Goal: Task Accomplishment & Management: Manage account settings

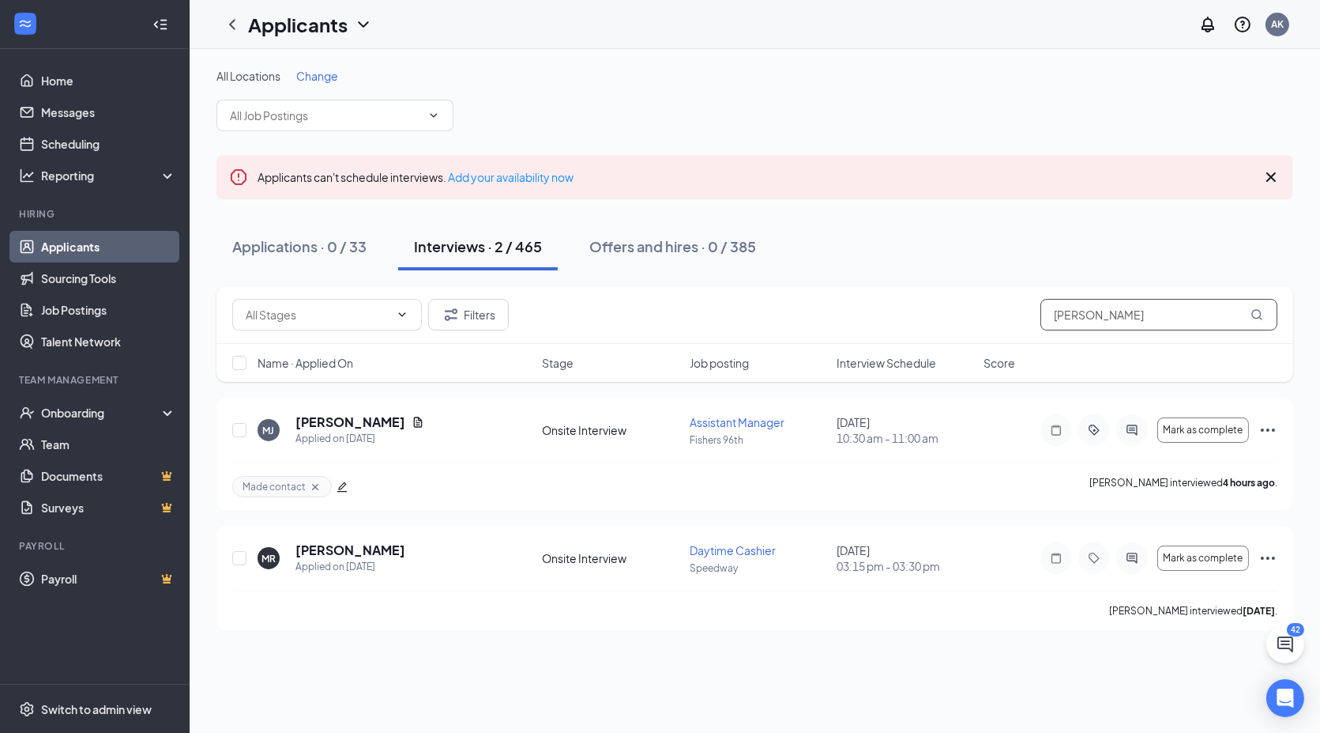
drag, startPoint x: 1112, startPoint y: 317, endPoint x: 857, endPoint y: 310, distance: 255.3
click at [857, 310] on div "Filters [PERSON_NAME]" at bounding box center [754, 315] width 1045 height 32
type input "[PERSON_NAME]"
click at [341, 416] on h5 "[PERSON_NAME]" at bounding box center [351, 421] width 110 height 17
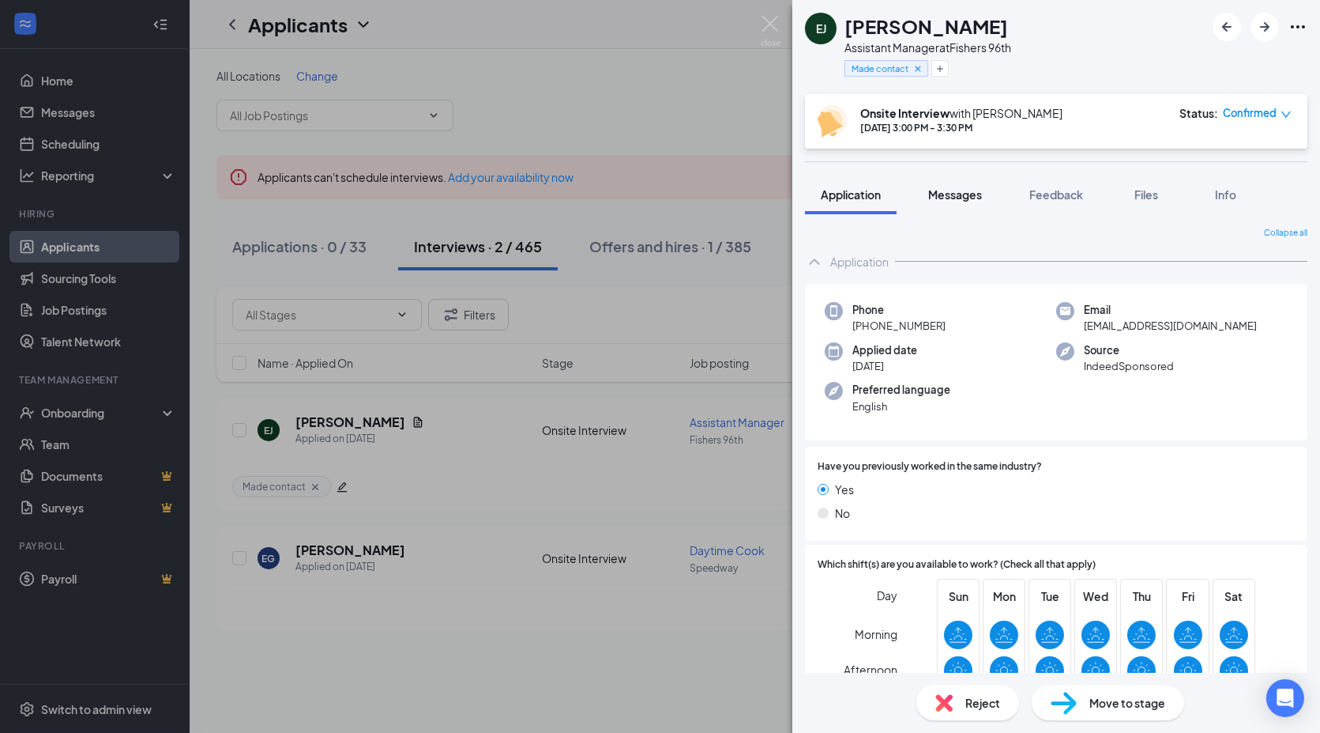
click at [964, 195] on span "Messages" at bounding box center [956, 194] width 54 height 14
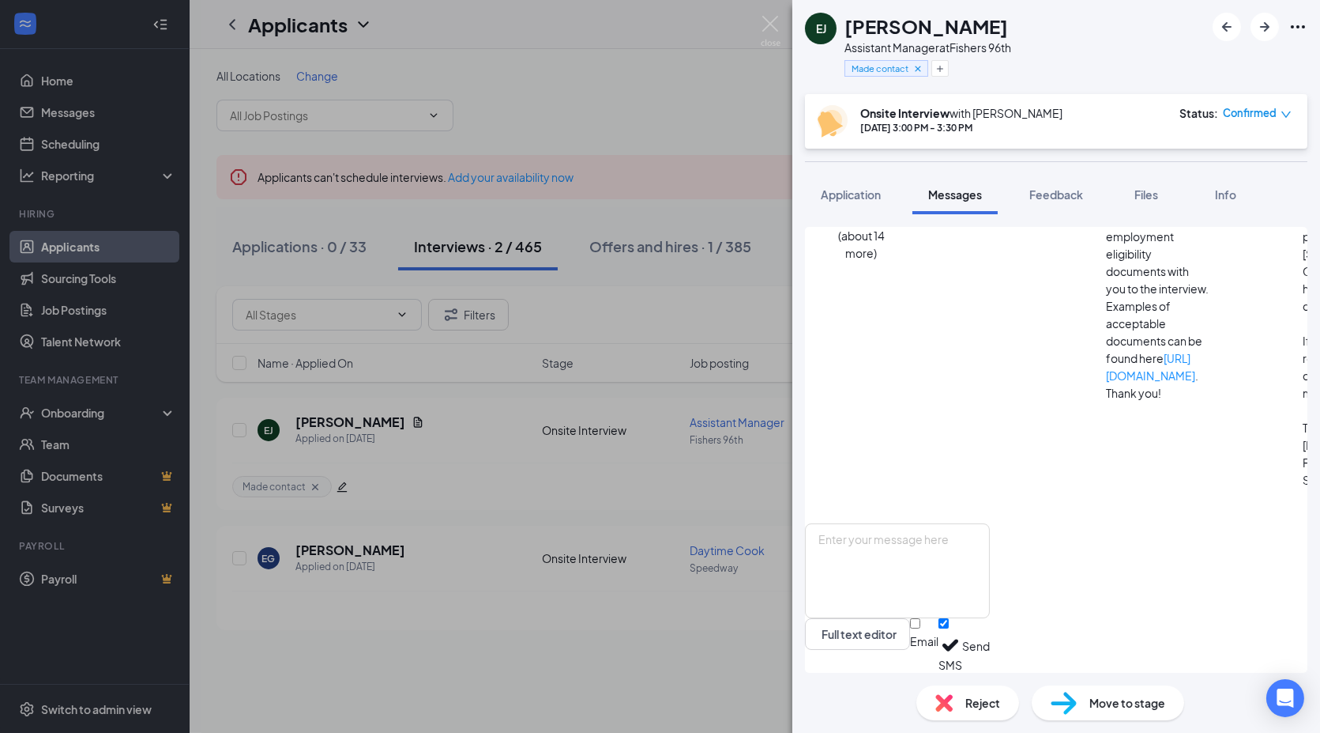
scroll to position [492, 0]
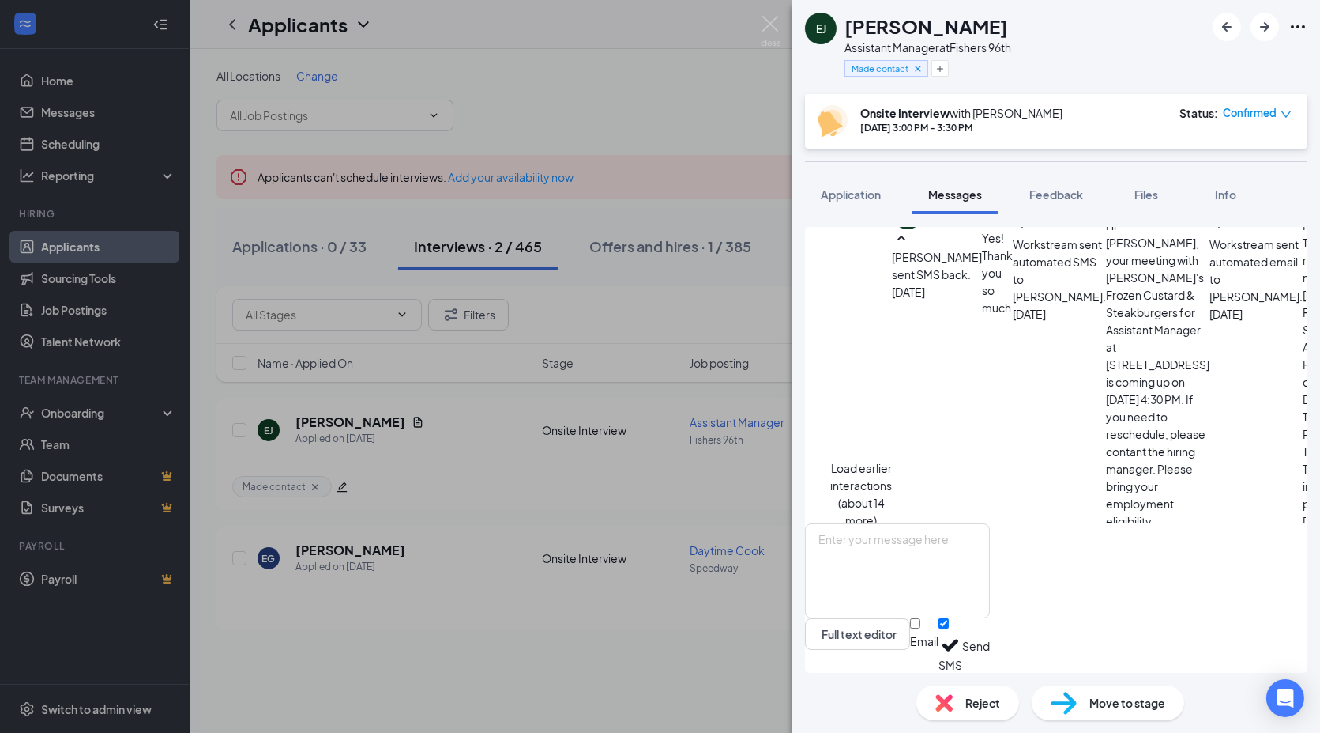
scroll to position [0, 0]
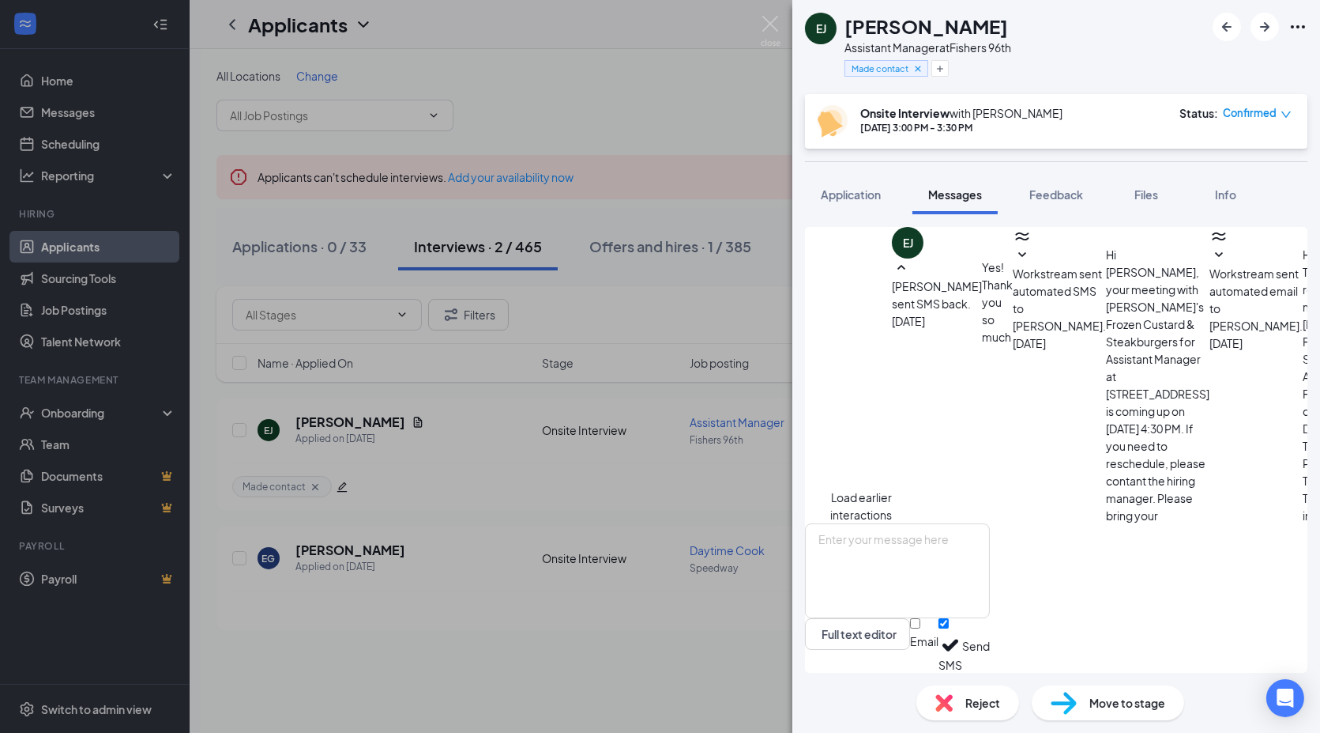
click at [892, 488] on button "Load earlier interactions (about 14 more)" at bounding box center [862, 523] width 62 height 70
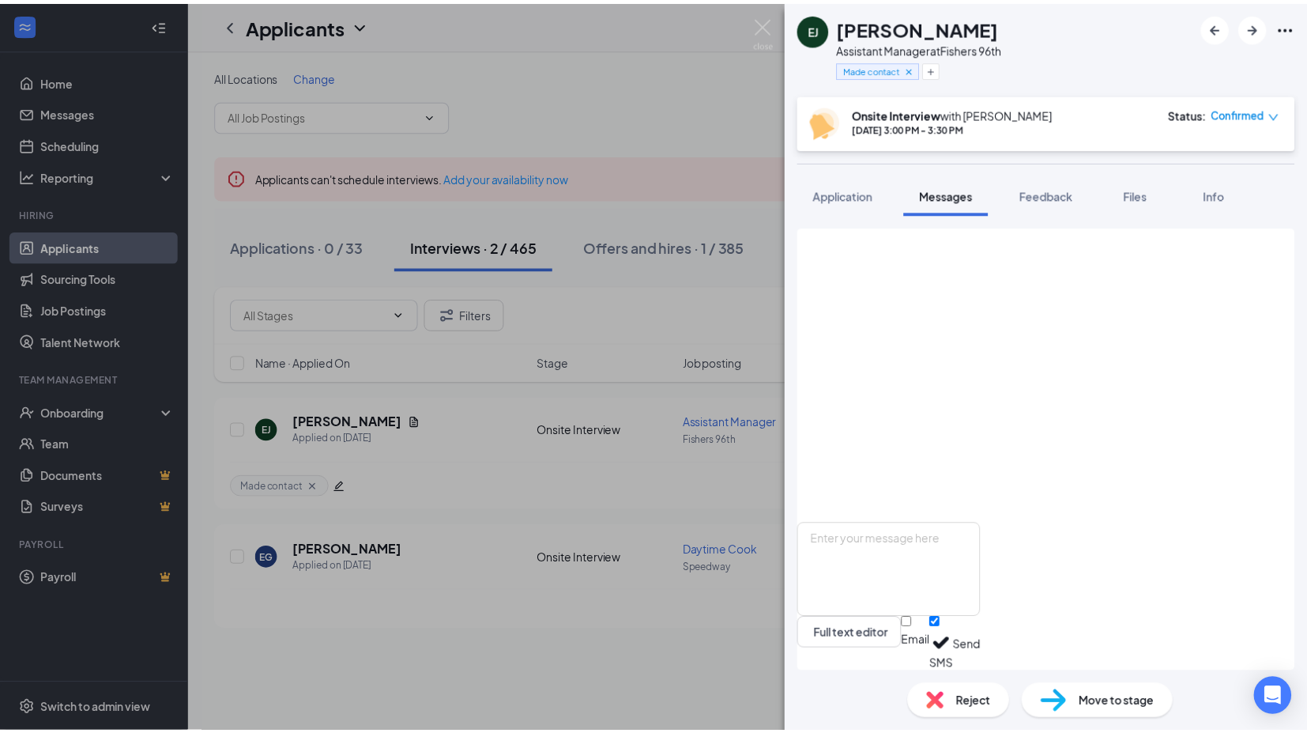
scroll to position [2055, 0]
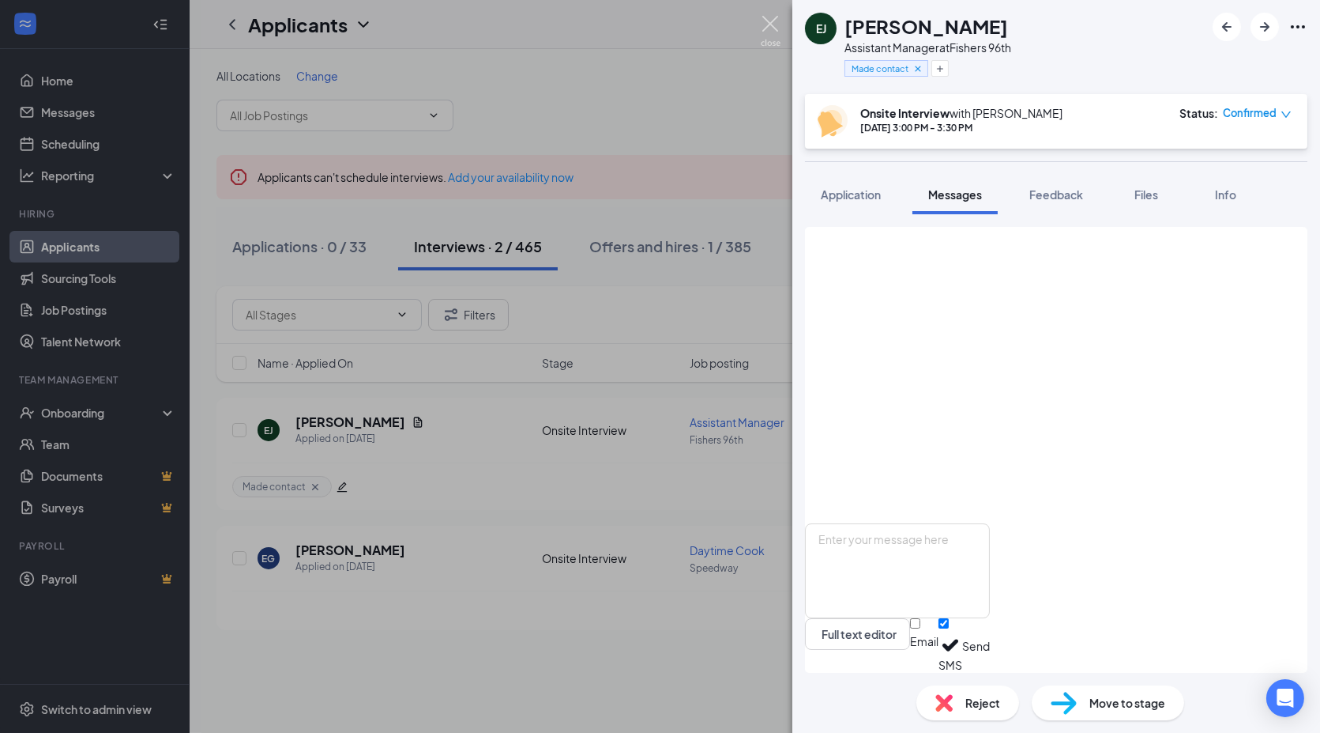
click at [772, 28] on img at bounding box center [771, 31] width 20 height 31
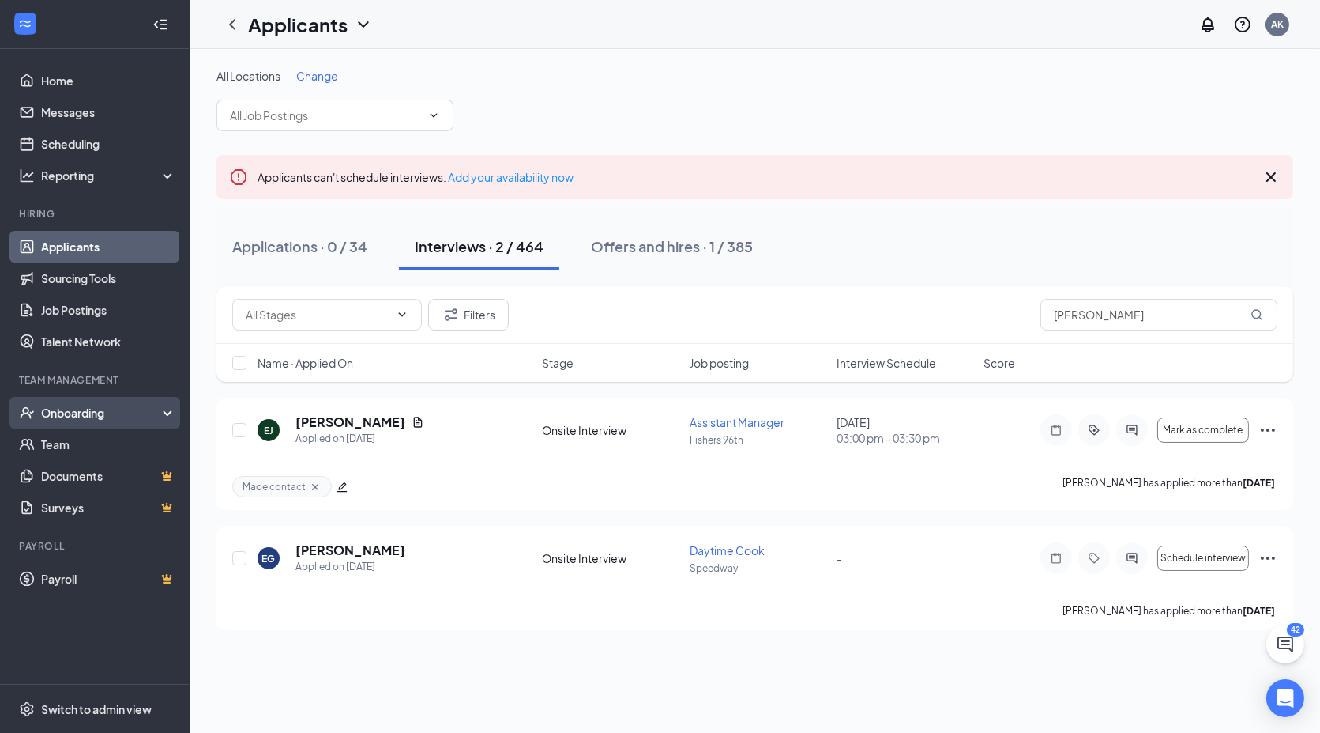
click at [160, 414] on div "Onboarding" at bounding box center [102, 413] width 122 height 16
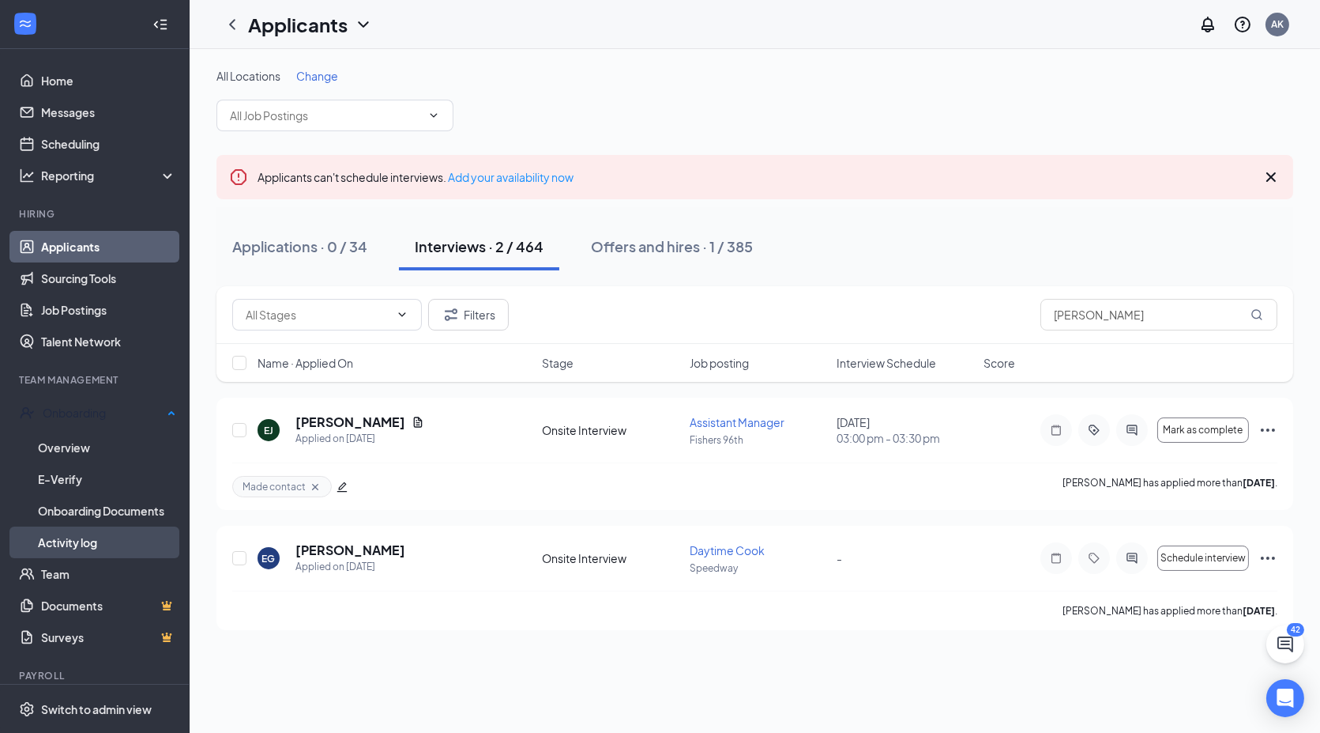
click at [61, 545] on link "Activity log" at bounding box center [107, 542] width 138 height 32
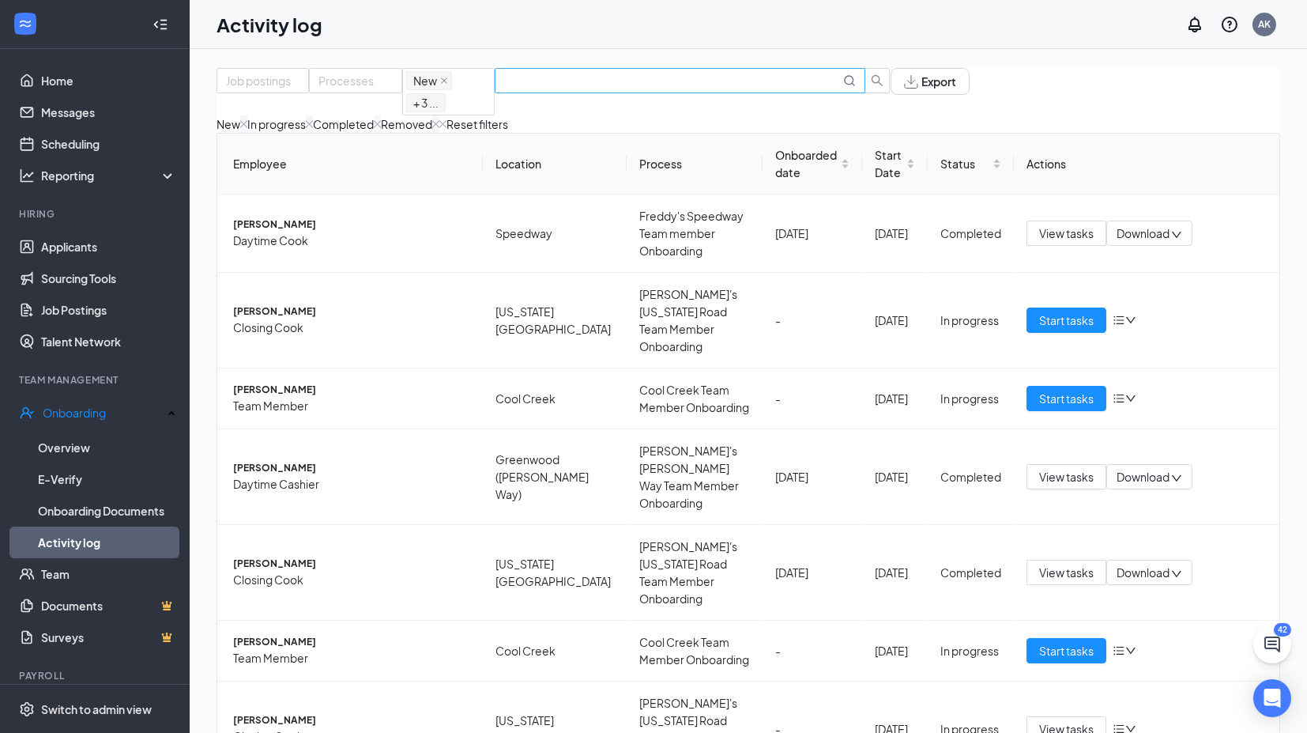
click at [778, 89] on input "text" at bounding box center [672, 80] width 336 height 17
type input "austin"
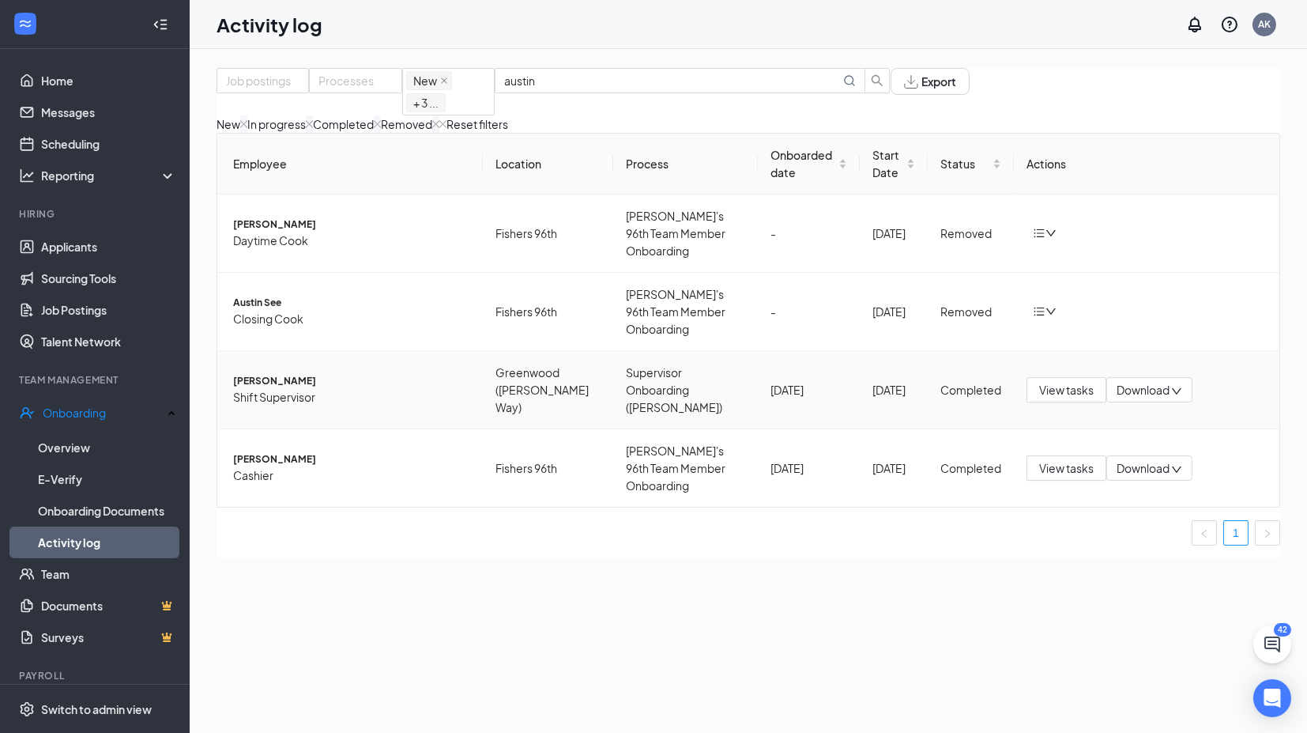
click at [288, 374] on span "[PERSON_NAME]" at bounding box center [351, 381] width 237 height 15
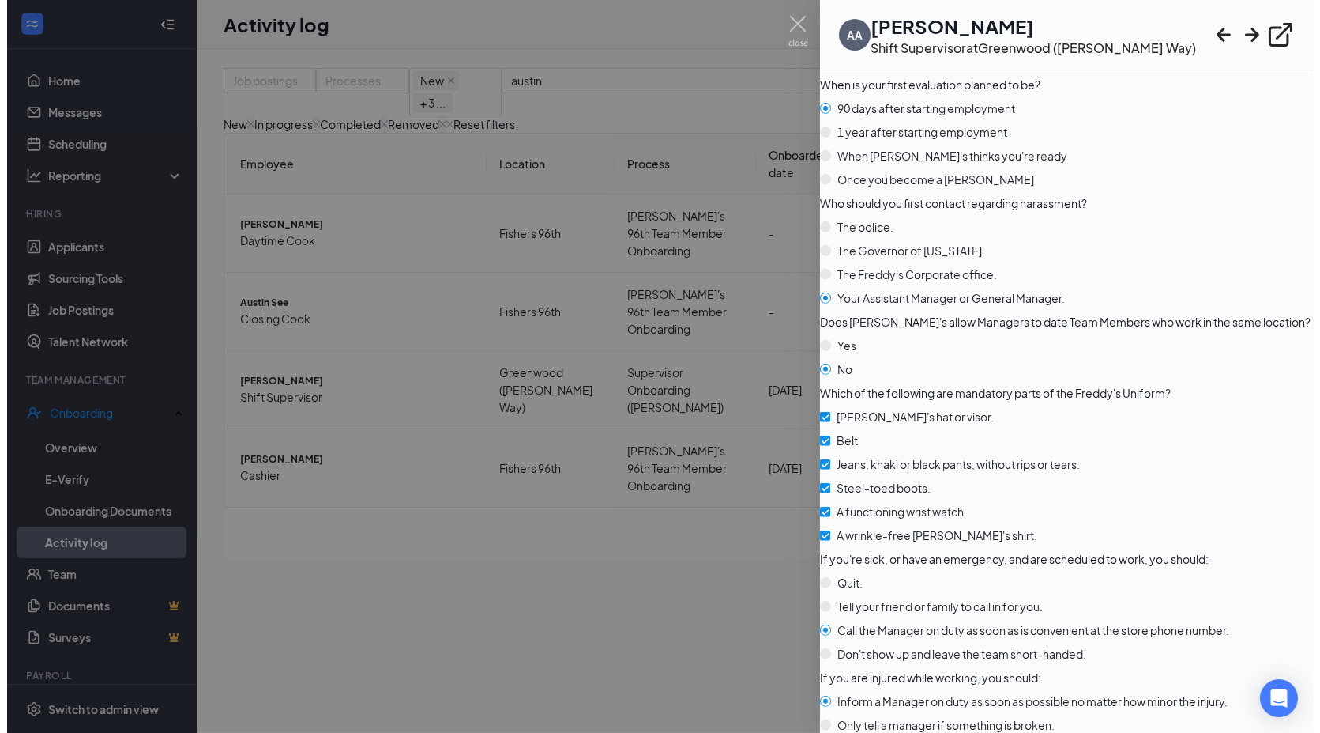
scroll to position [2371, 0]
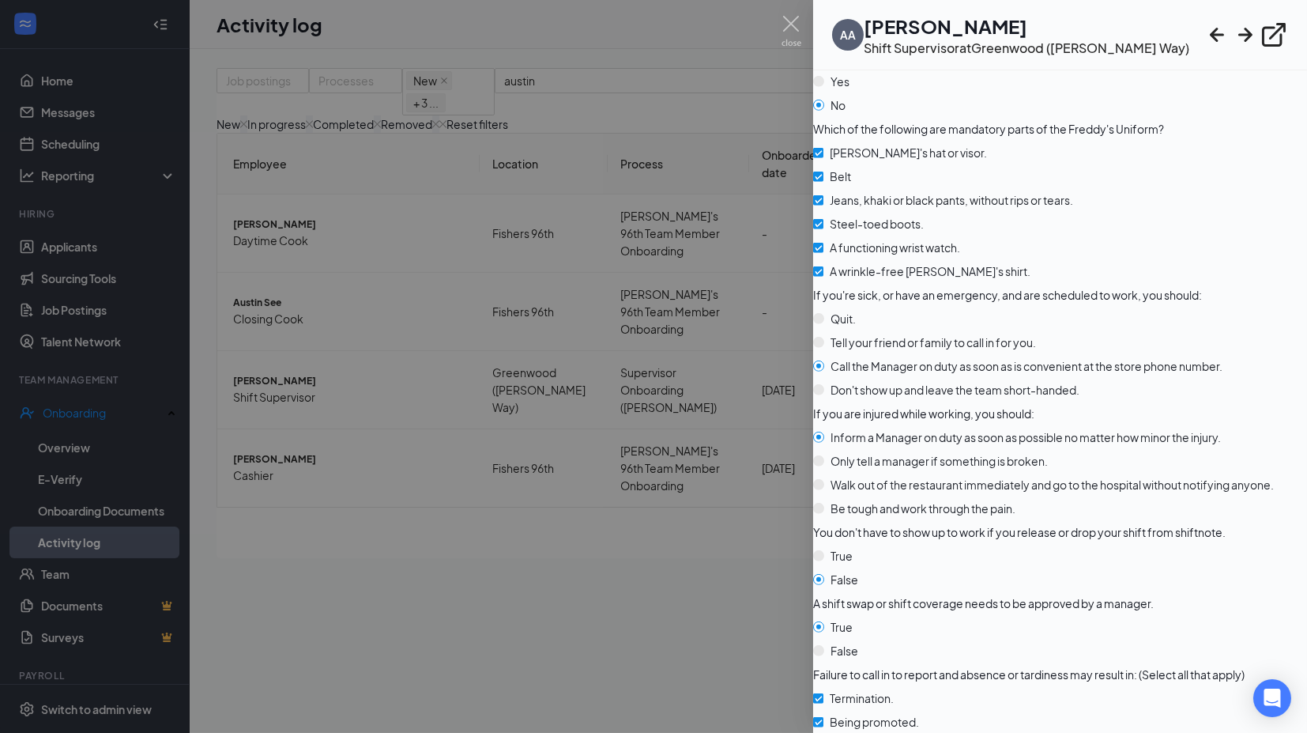
click at [663, 563] on div at bounding box center [653, 366] width 1307 height 733
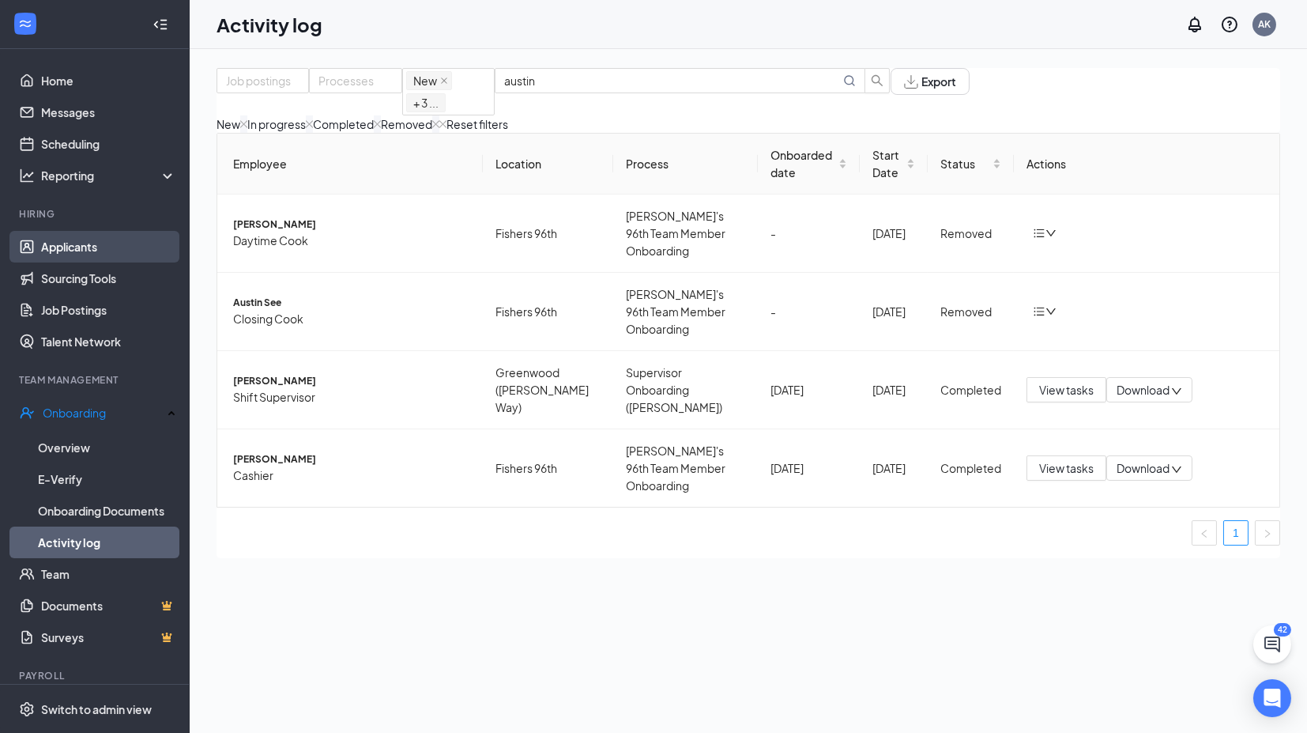
click at [81, 250] on link "Applicants" at bounding box center [108, 247] width 135 height 32
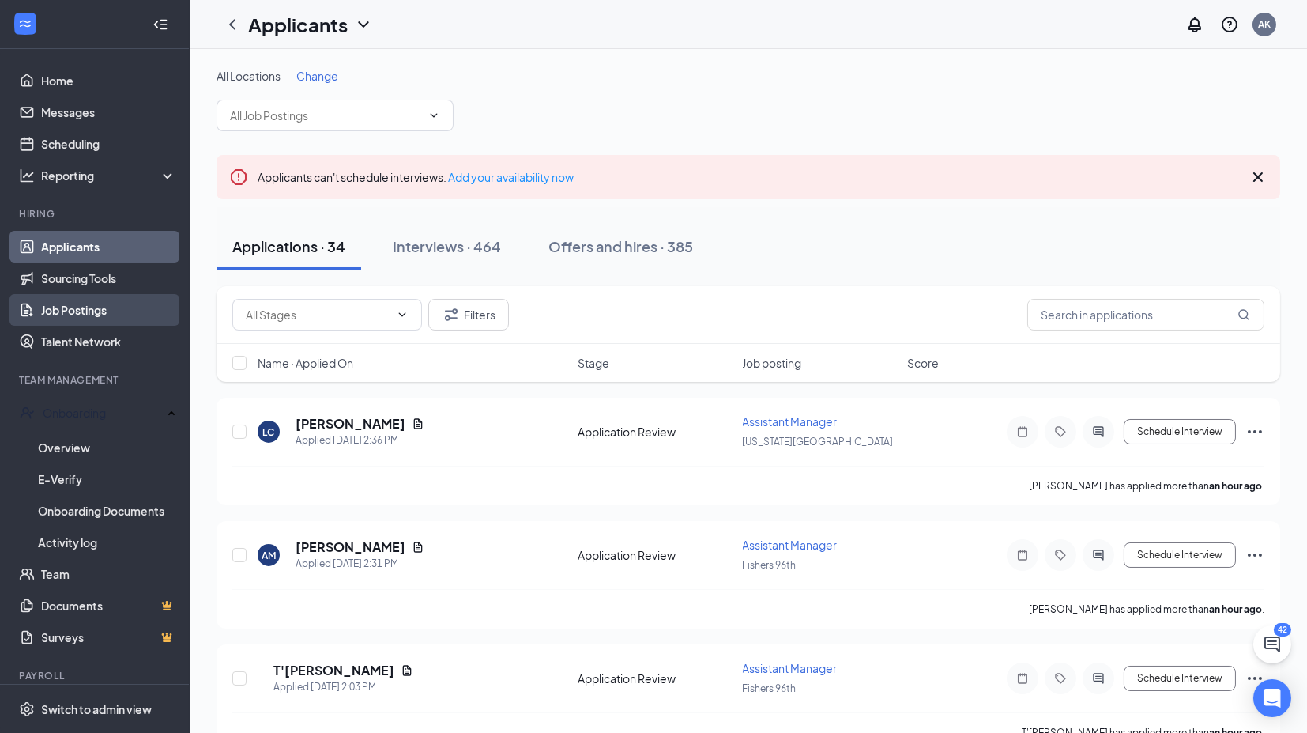
click at [62, 313] on link "Job Postings" at bounding box center [108, 310] width 135 height 32
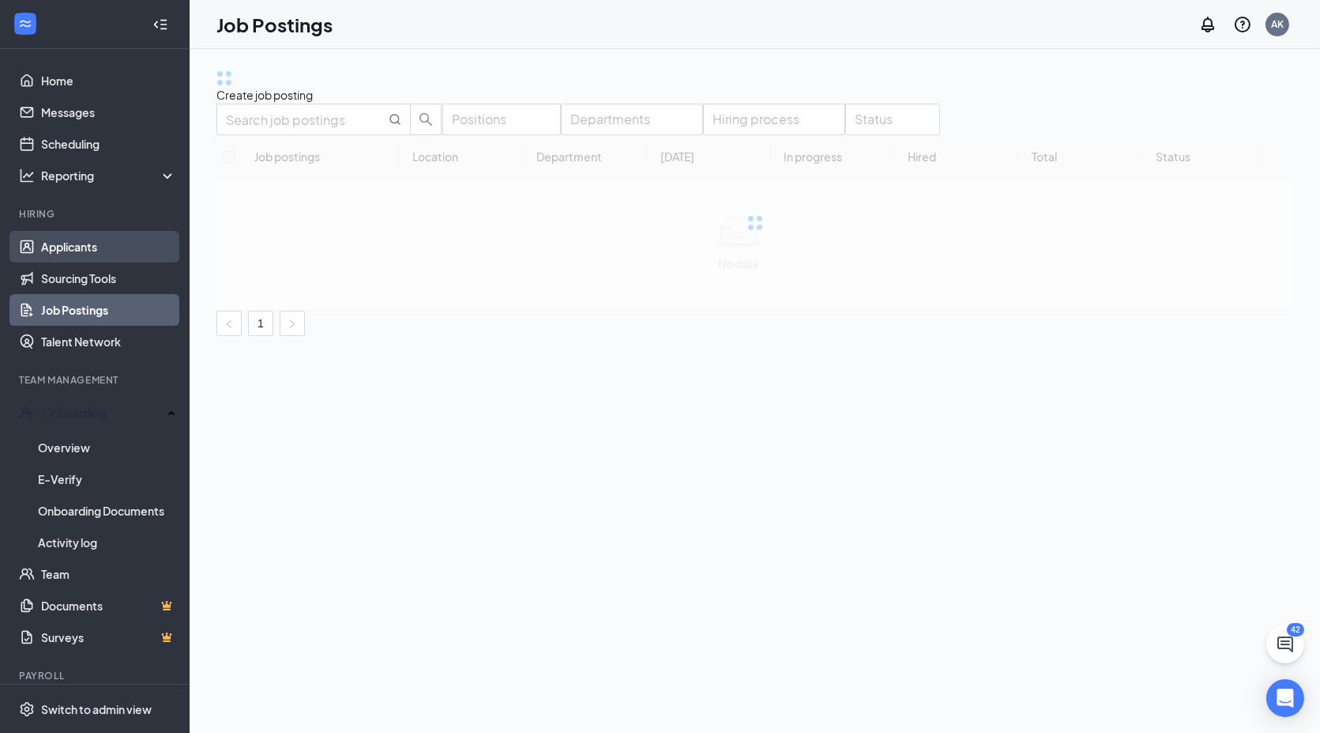
click at [72, 256] on link "Applicants" at bounding box center [108, 247] width 135 height 32
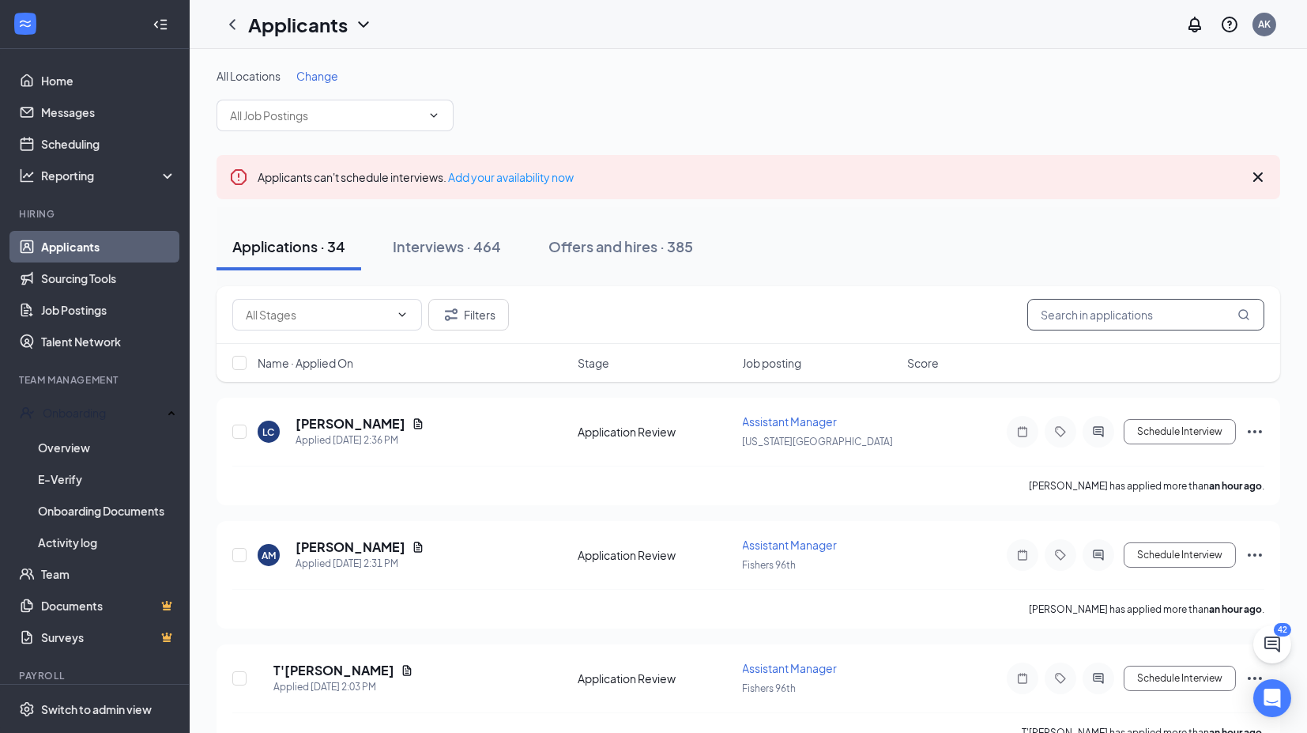
click at [1078, 312] on input "text" at bounding box center [1145, 315] width 237 height 32
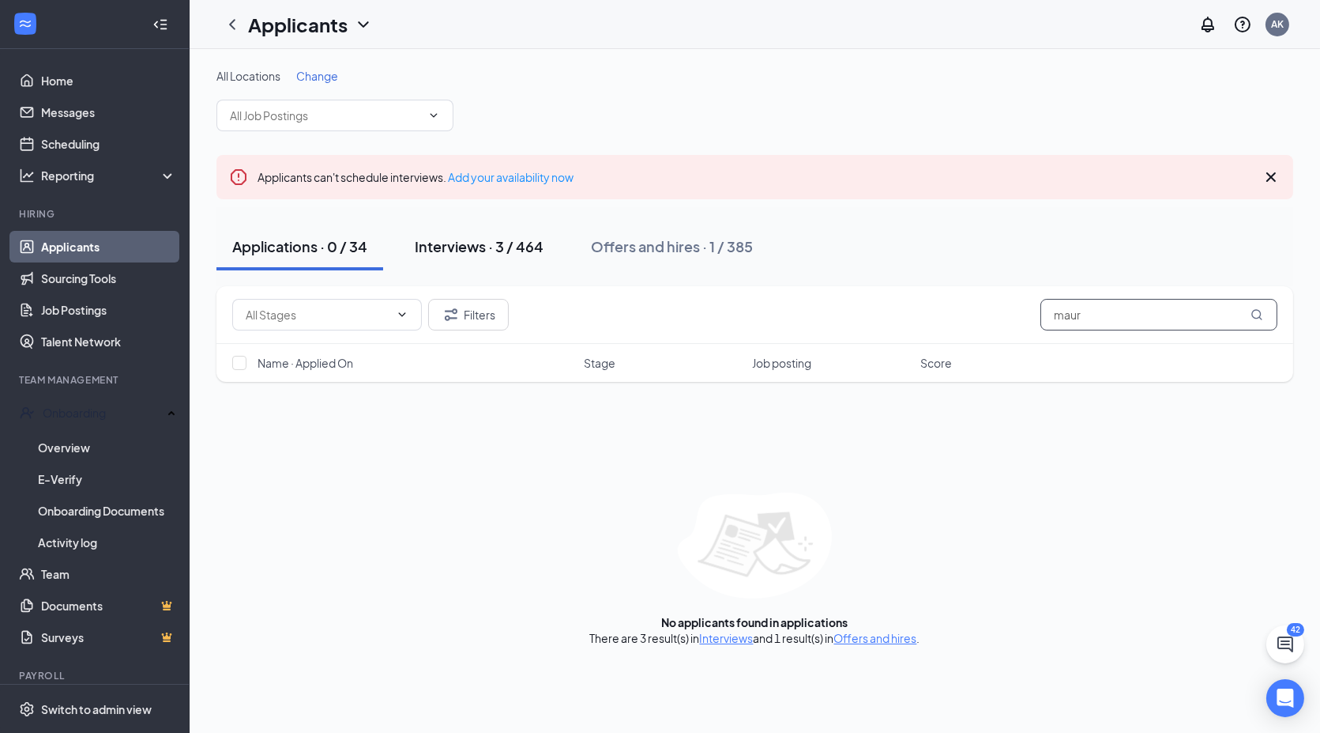
type input "maur"
click at [508, 250] on div "Interviews · 3 / 464" at bounding box center [479, 246] width 129 height 20
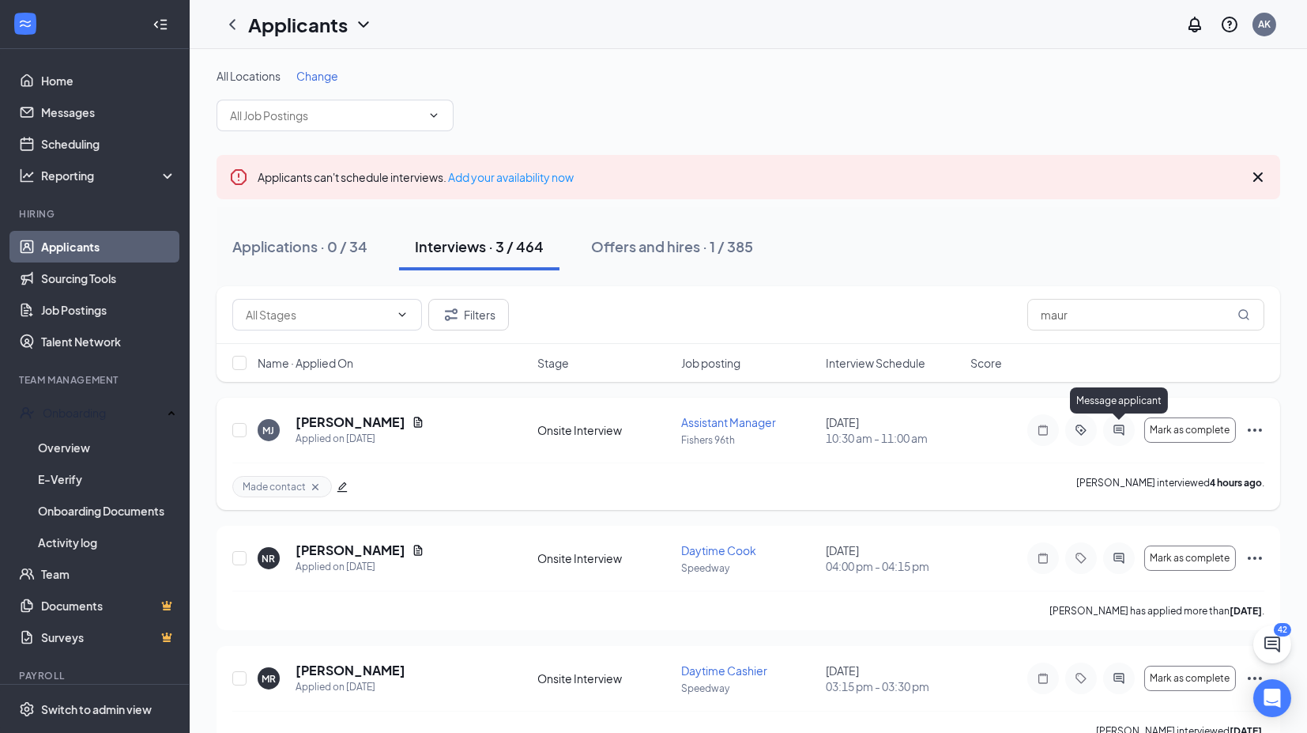
click at [1121, 428] on icon "ActiveChat" at bounding box center [1119, 430] width 19 height 13
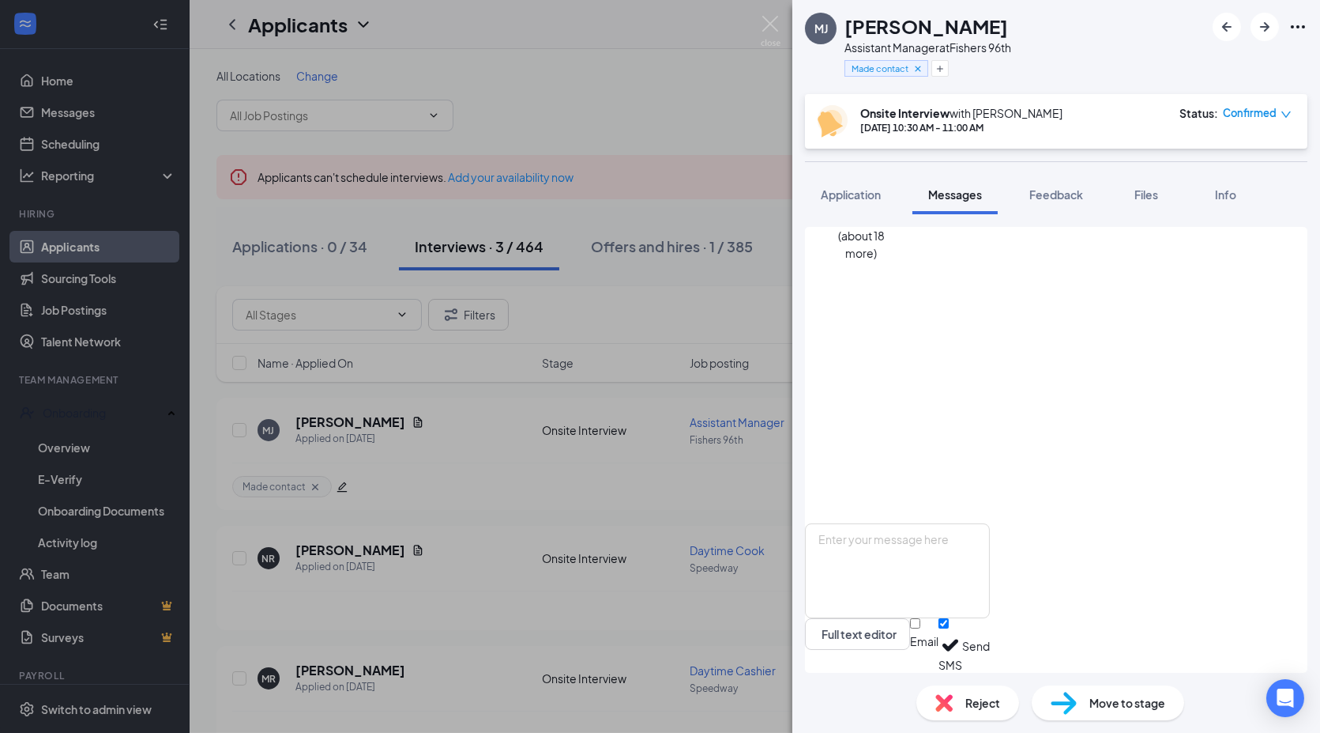
scroll to position [565, 0]
click at [990, 557] on textarea at bounding box center [897, 570] width 185 height 95
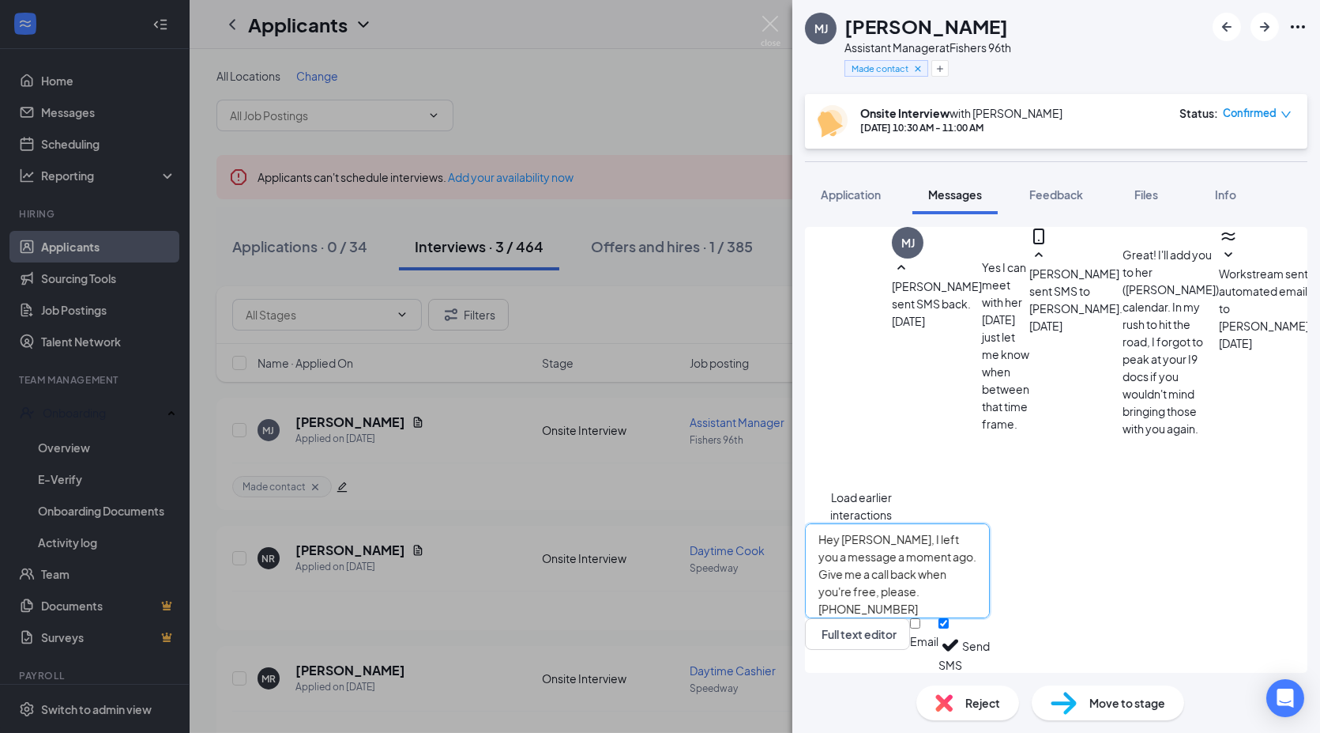
scroll to position [565, 0]
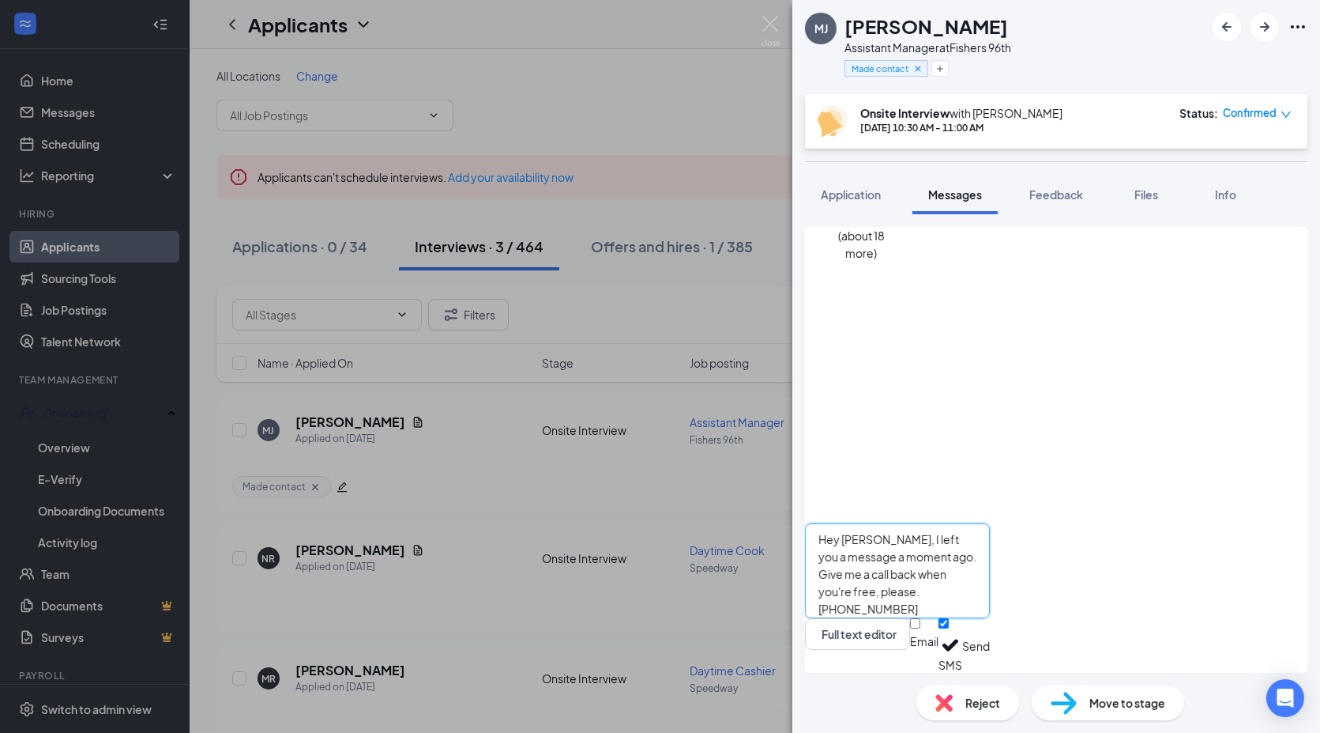
click at [930, 559] on textarea "Hey [PERSON_NAME], I left you a message a moment ago. Give me a call back when …" at bounding box center [897, 570] width 185 height 95
type textarea "Hey [PERSON_NAME], I left you a message a moment ago. Give me a call back when …"
click at [990, 642] on button "Send" at bounding box center [977, 645] width 28 height 55
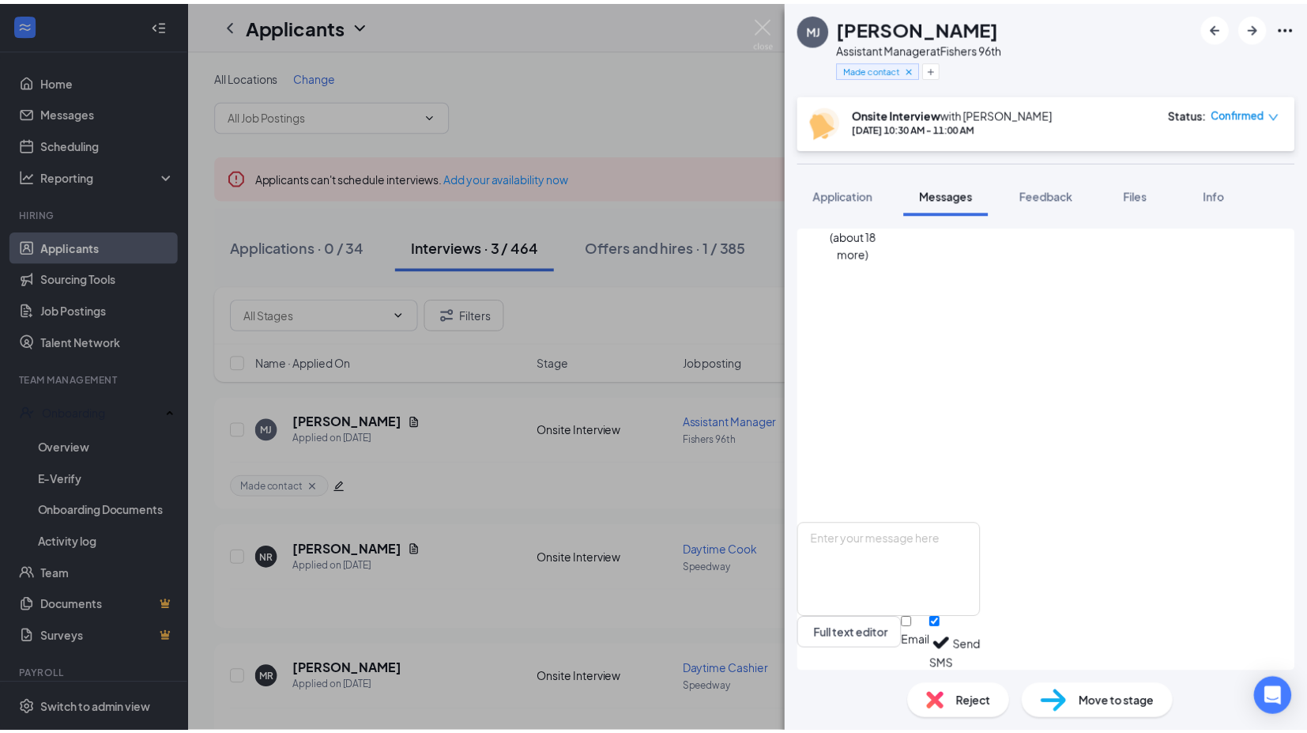
scroll to position [686, 0]
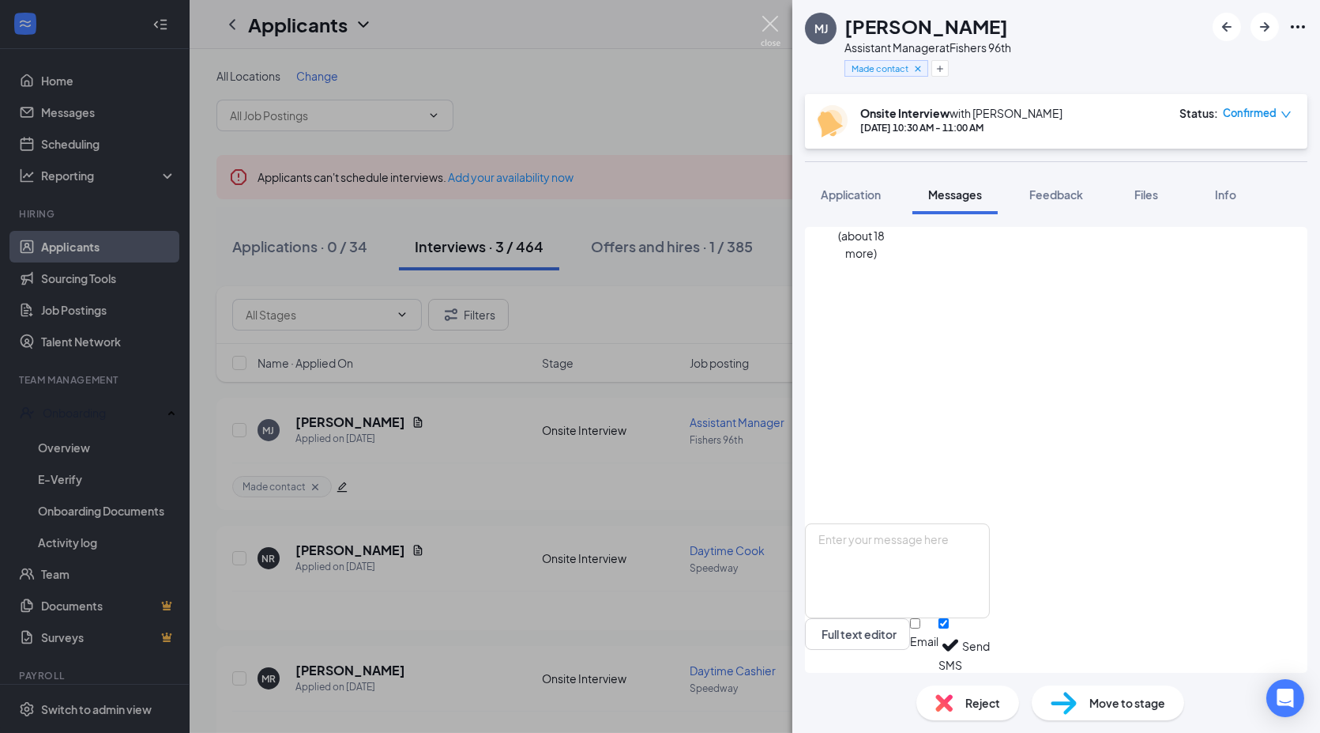
click at [771, 27] on img at bounding box center [771, 31] width 20 height 31
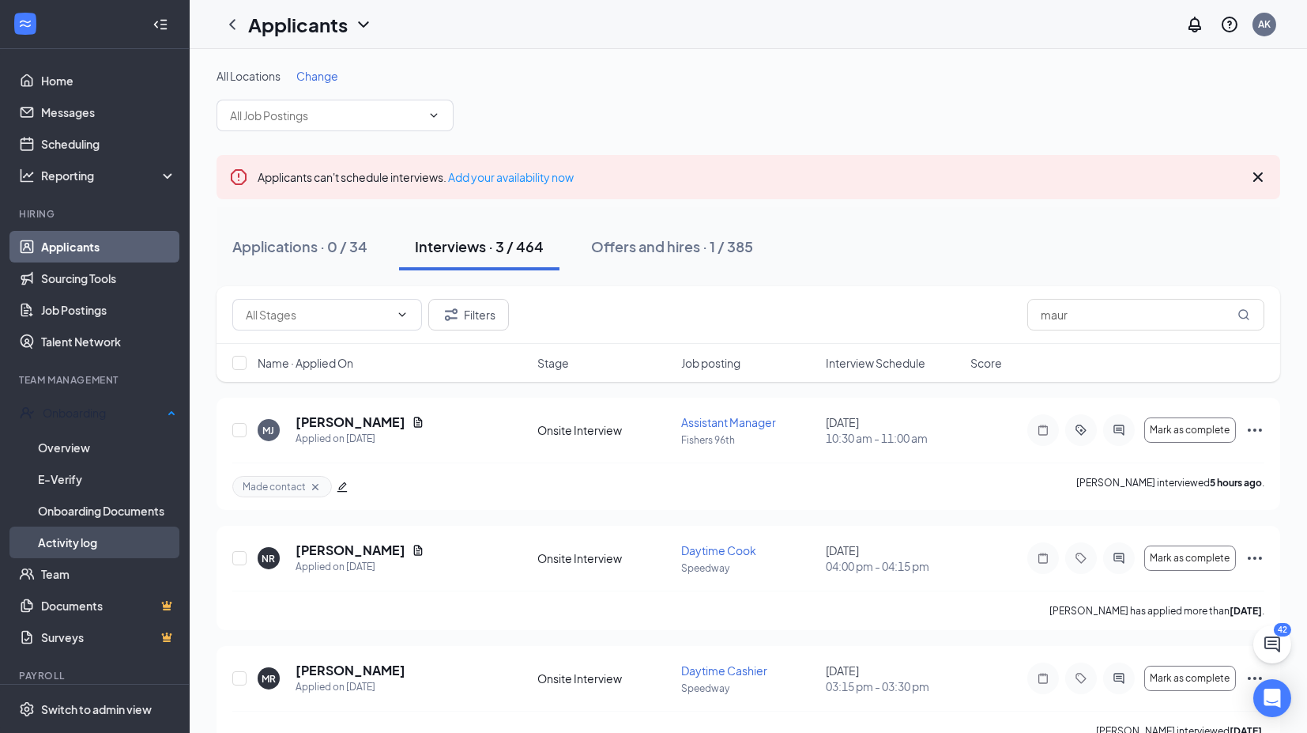
click at [49, 541] on link "Activity log" at bounding box center [107, 542] width 138 height 32
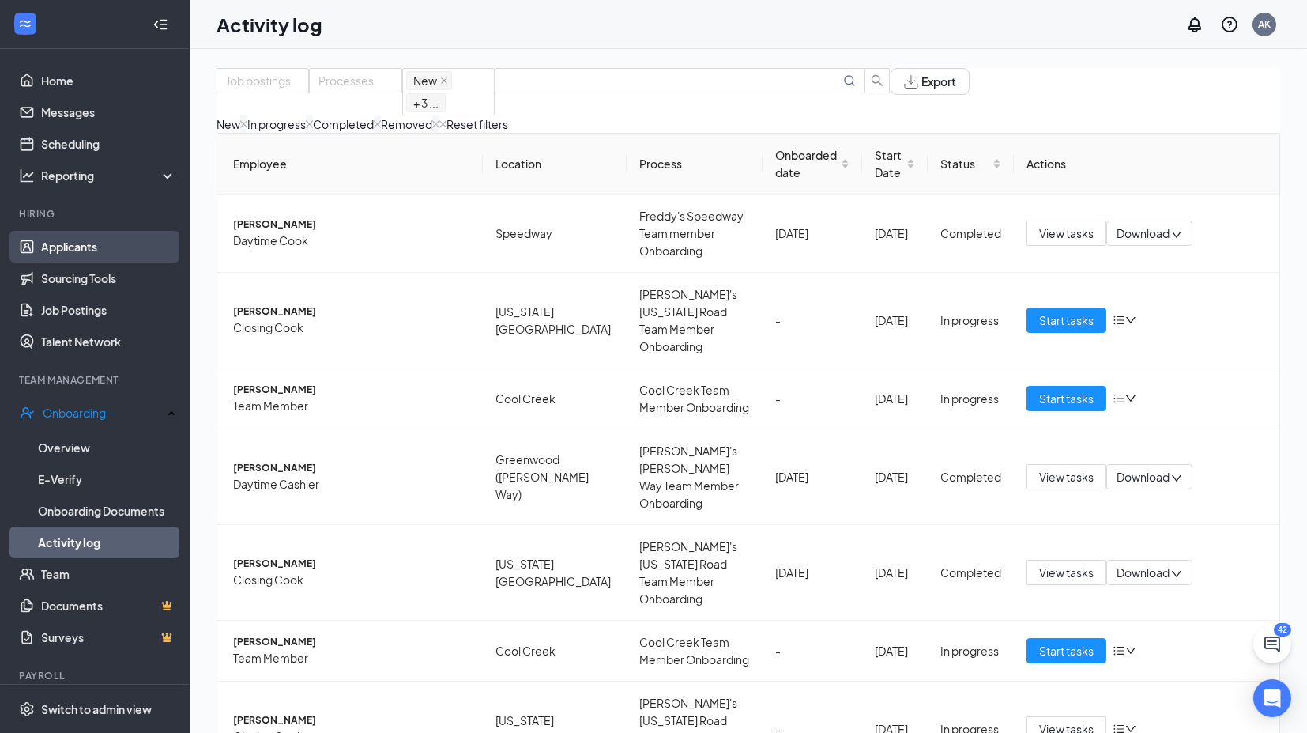
click at [81, 247] on link "Applicants" at bounding box center [108, 247] width 135 height 32
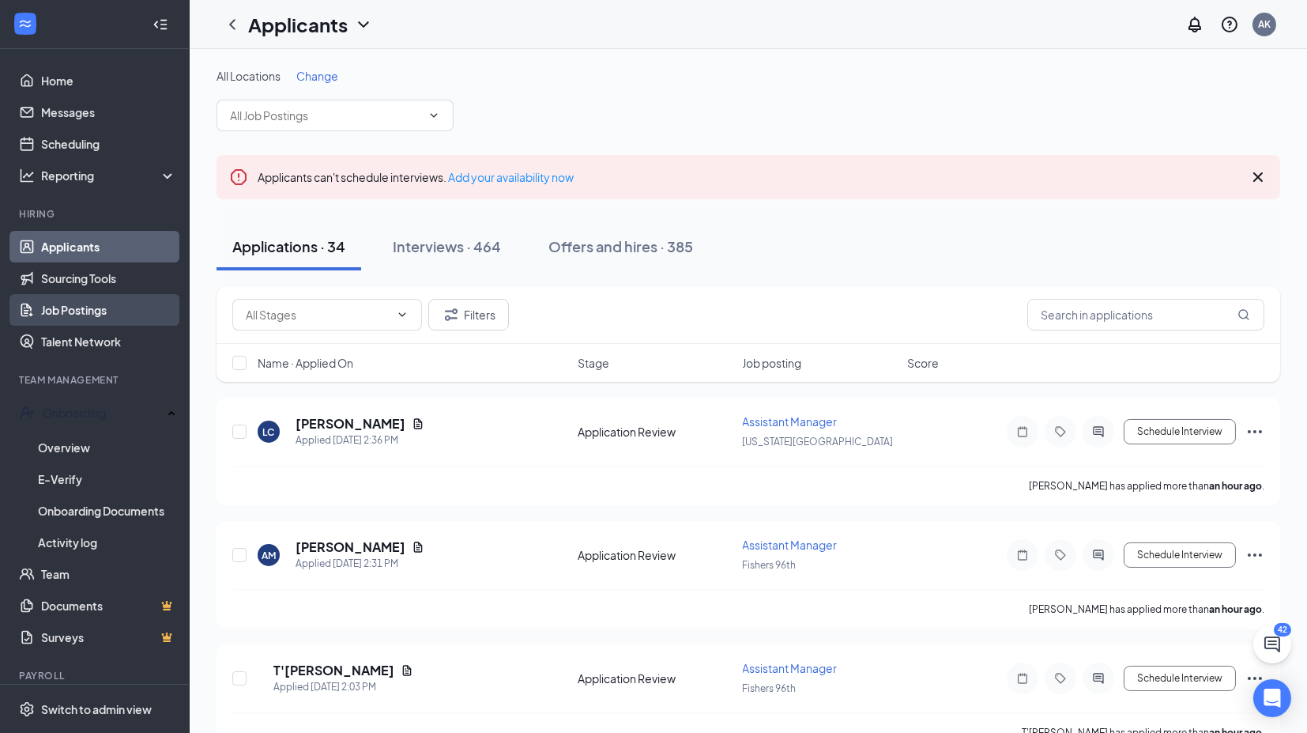
click at [61, 310] on link "Job Postings" at bounding box center [108, 310] width 135 height 32
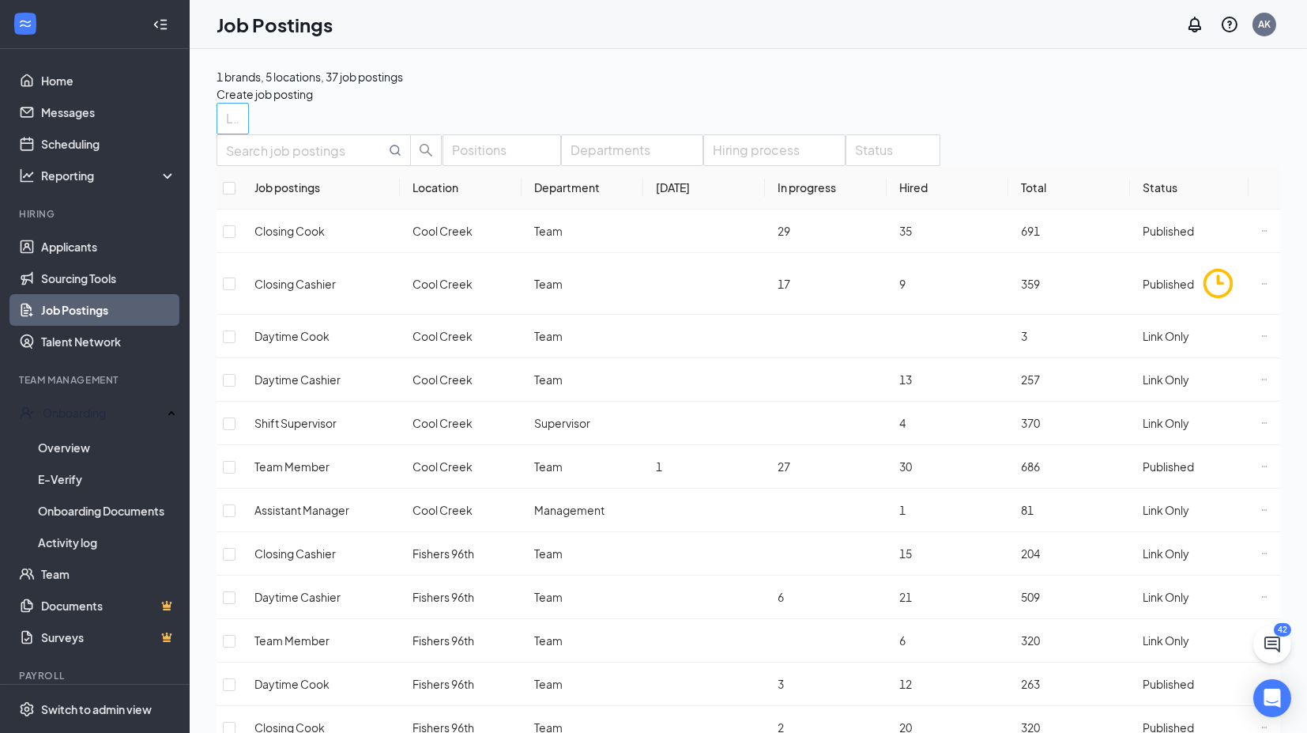
click at [229, 131] on div at bounding box center [224, 118] width 9 height 25
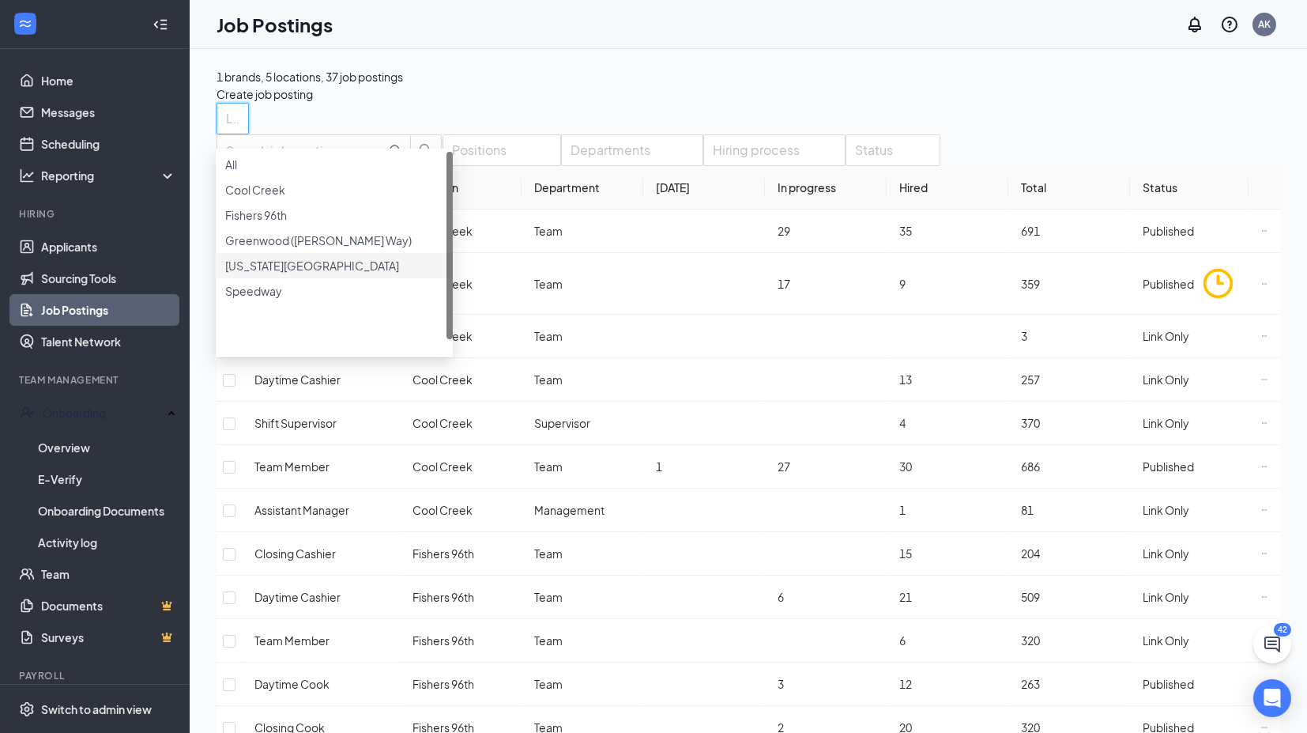
click at [241, 257] on div at bounding box center [334, 257] width 218 height 0
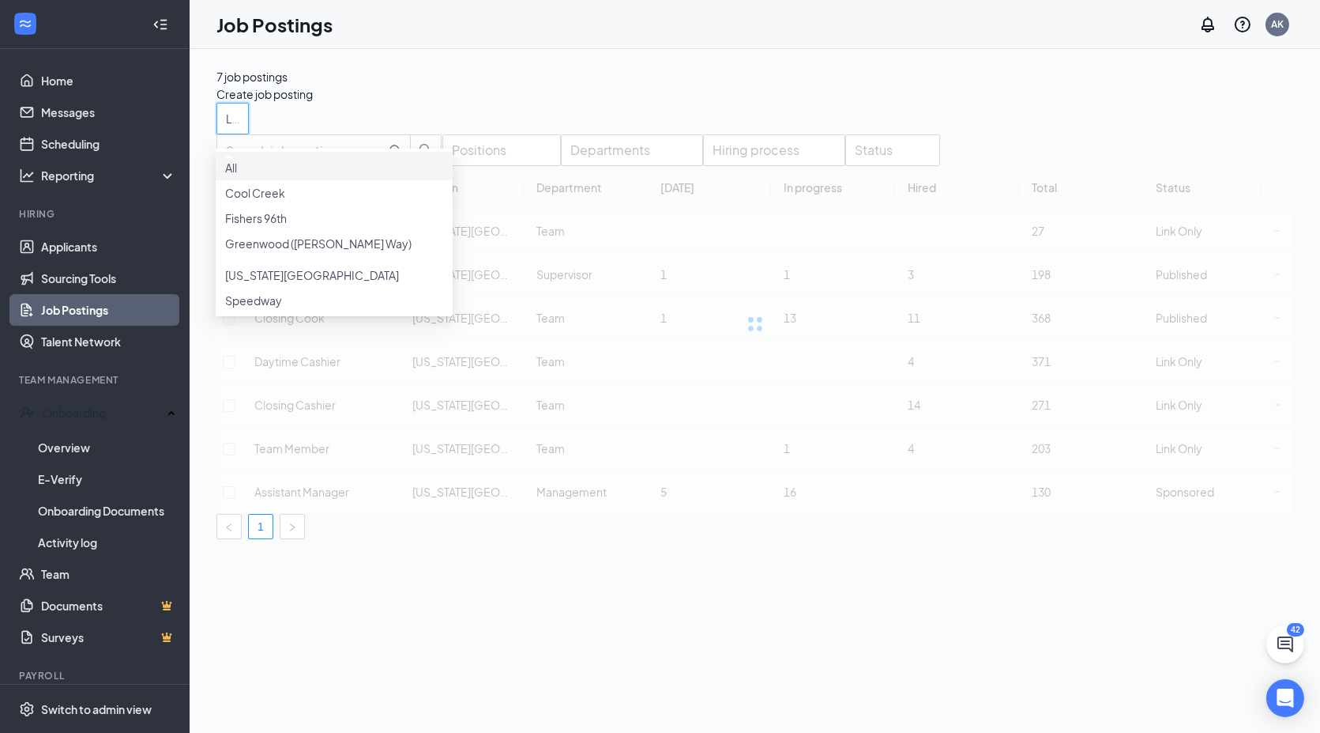
click at [834, 87] on div "7 job postings Create job posting" at bounding box center [755, 85] width 1077 height 35
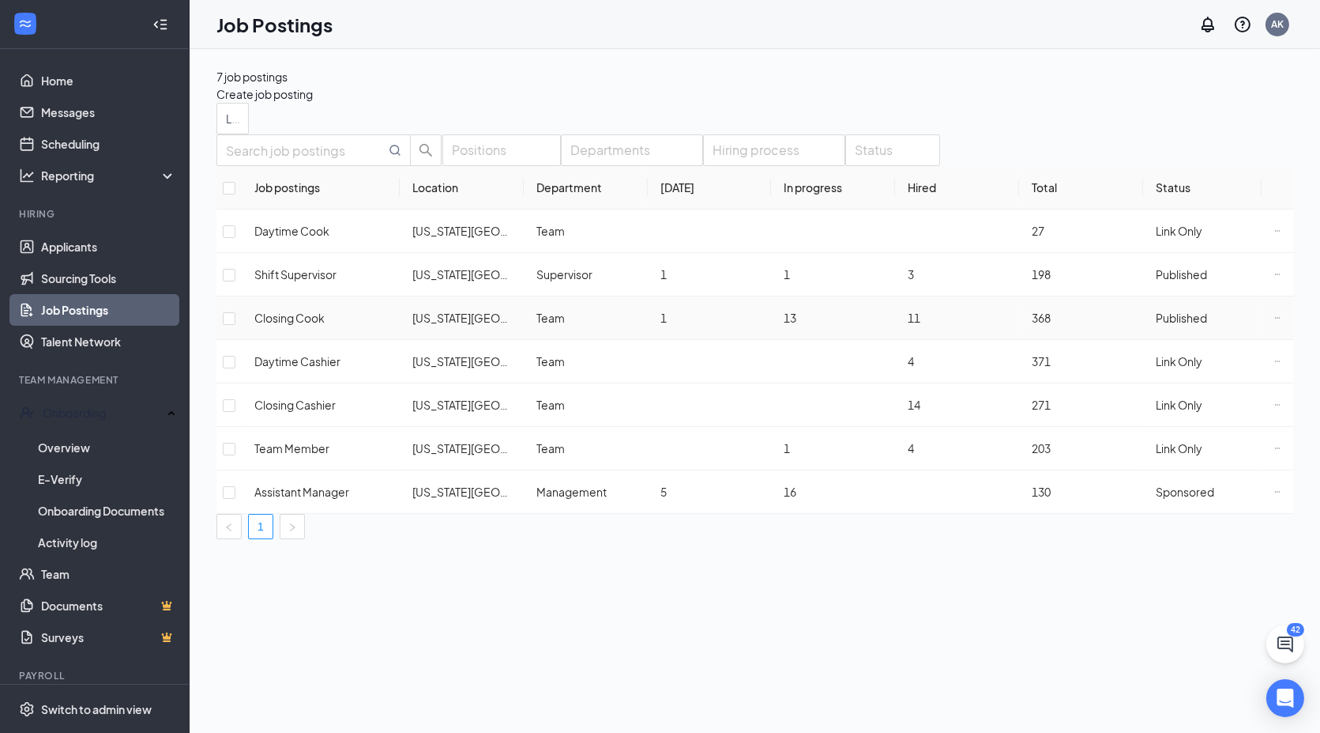
click at [774, 340] on td "13" at bounding box center [833, 317] width 124 height 43
click at [229, 131] on div at bounding box center [224, 118] width 9 height 25
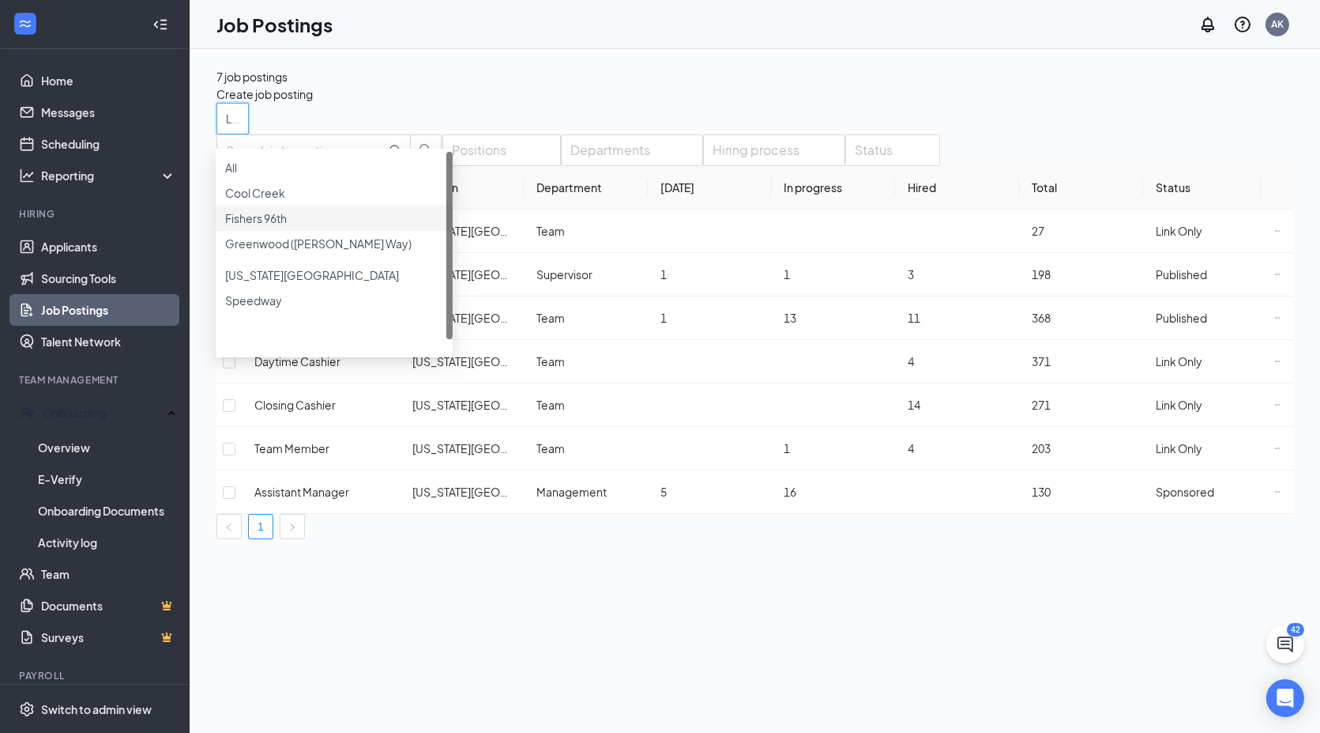
click at [236, 209] on div at bounding box center [334, 209] width 218 height 0
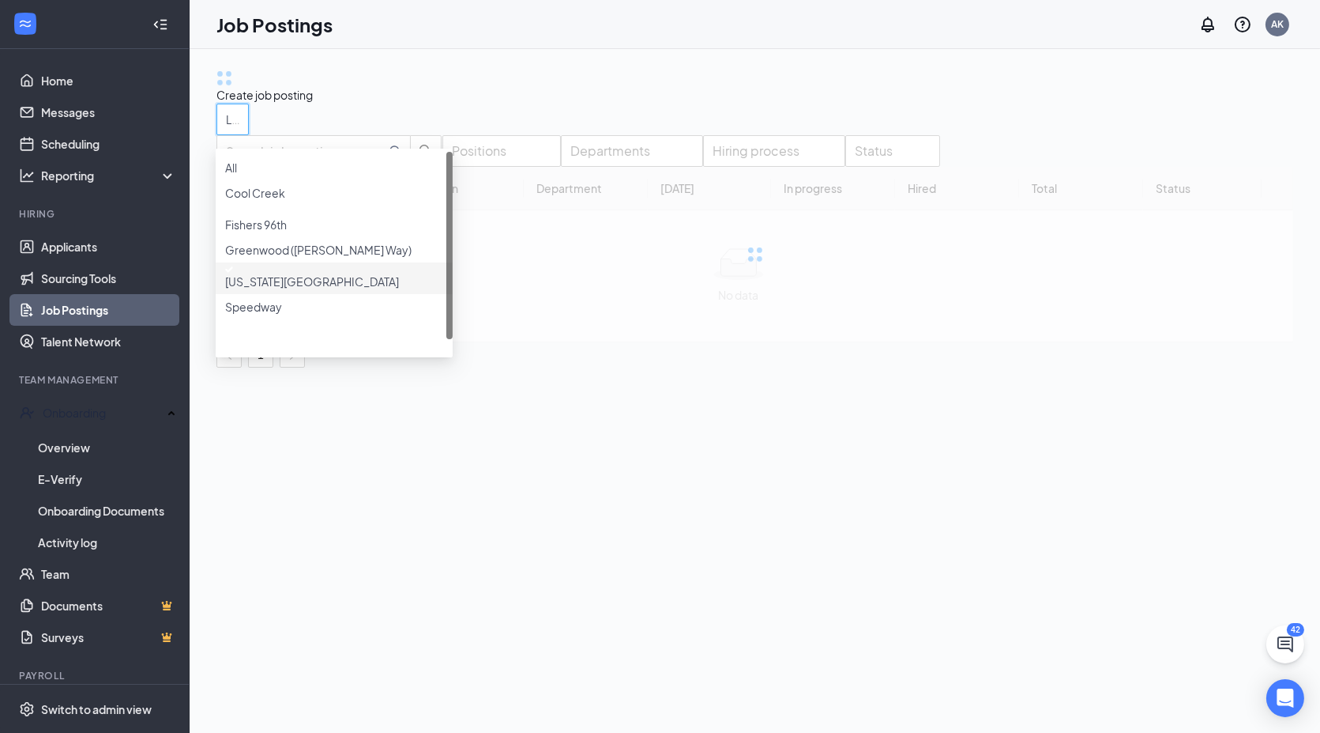
drag, startPoint x: 239, startPoint y: 324, endPoint x: 642, endPoint y: 133, distance: 446.1
click at [239, 273] on div at bounding box center [334, 269] width 218 height 6
click at [752, 85] on div "Create job posting" at bounding box center [755, 86] width 1077 height 36
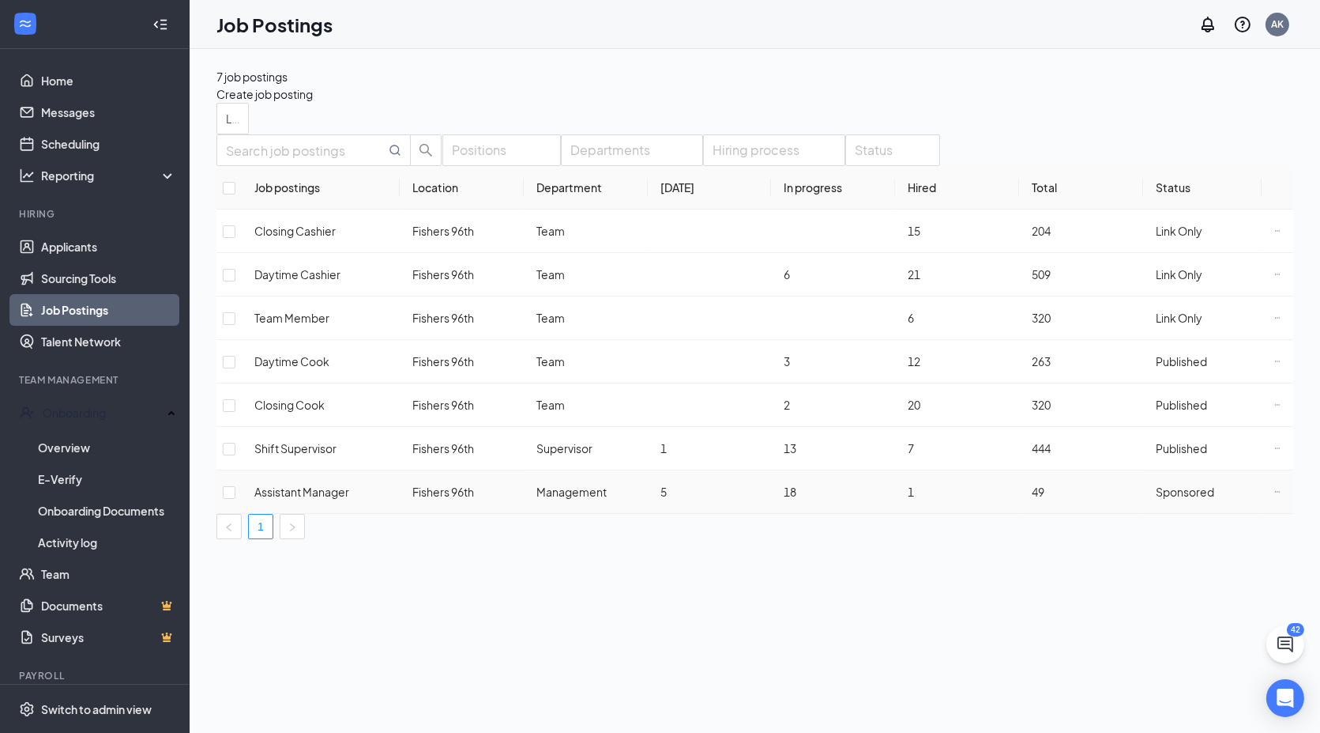
click at [1198, 499] on span "Sponsored" at bounding box center [1185, 491] width 58 height 14
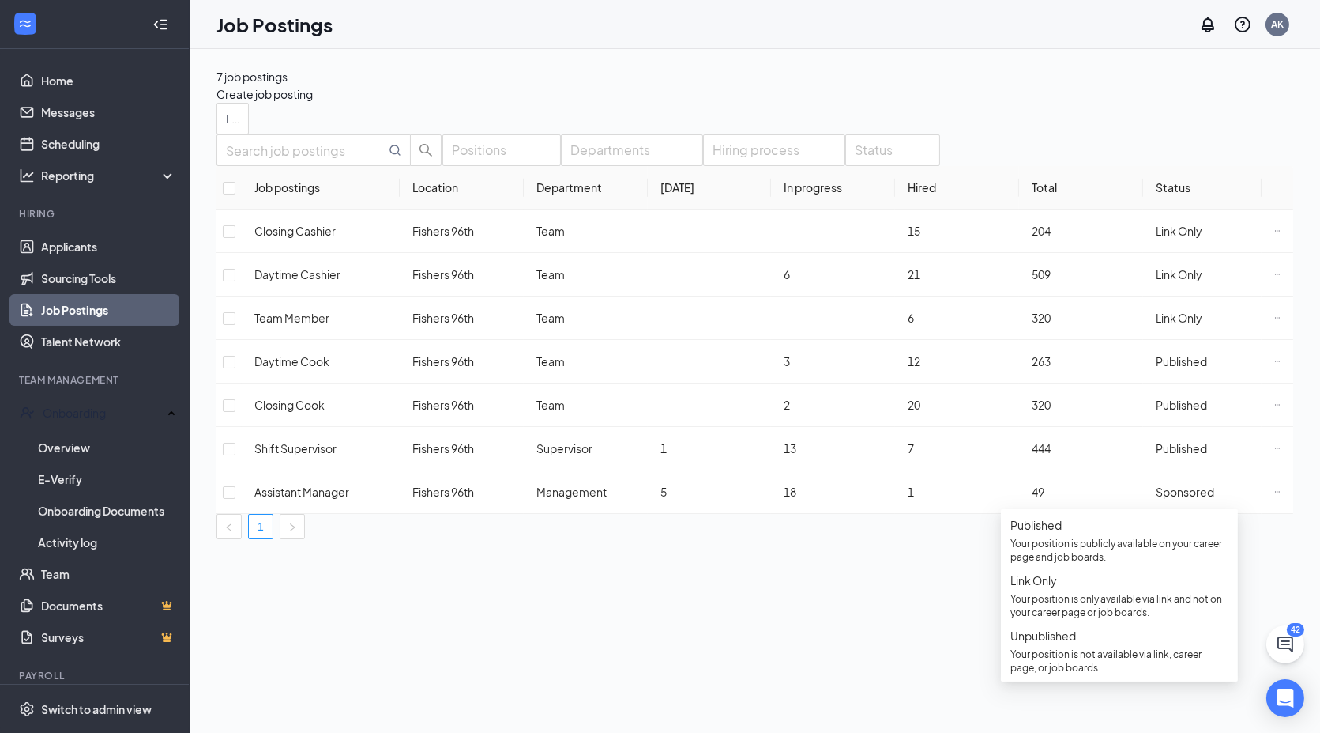
click at [575, 637] on div "7 job postings Create job posting Locations (1) Positions Departments Hiring pr…" at bounding box center [755, 391] width 1131 height 684
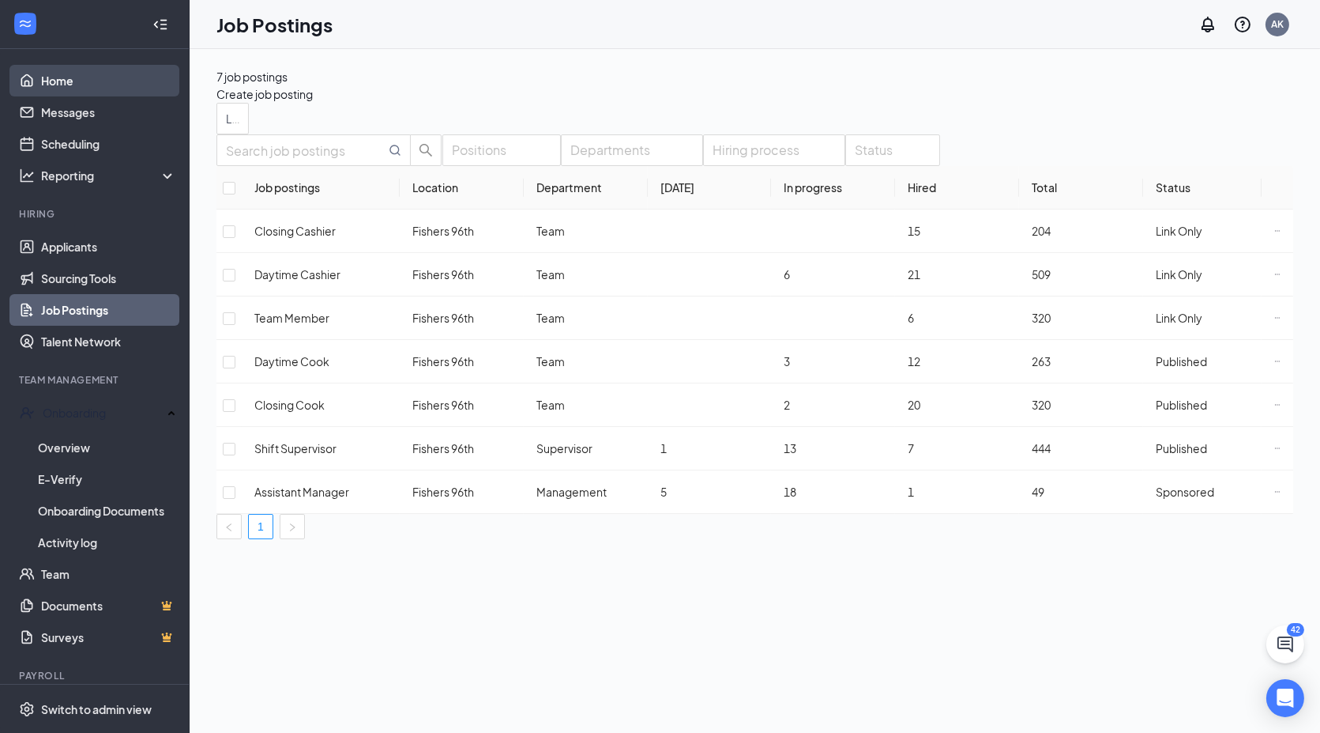
click at [53, 76] on link "Home" at bounding box center [108, 81] width 135 height 32
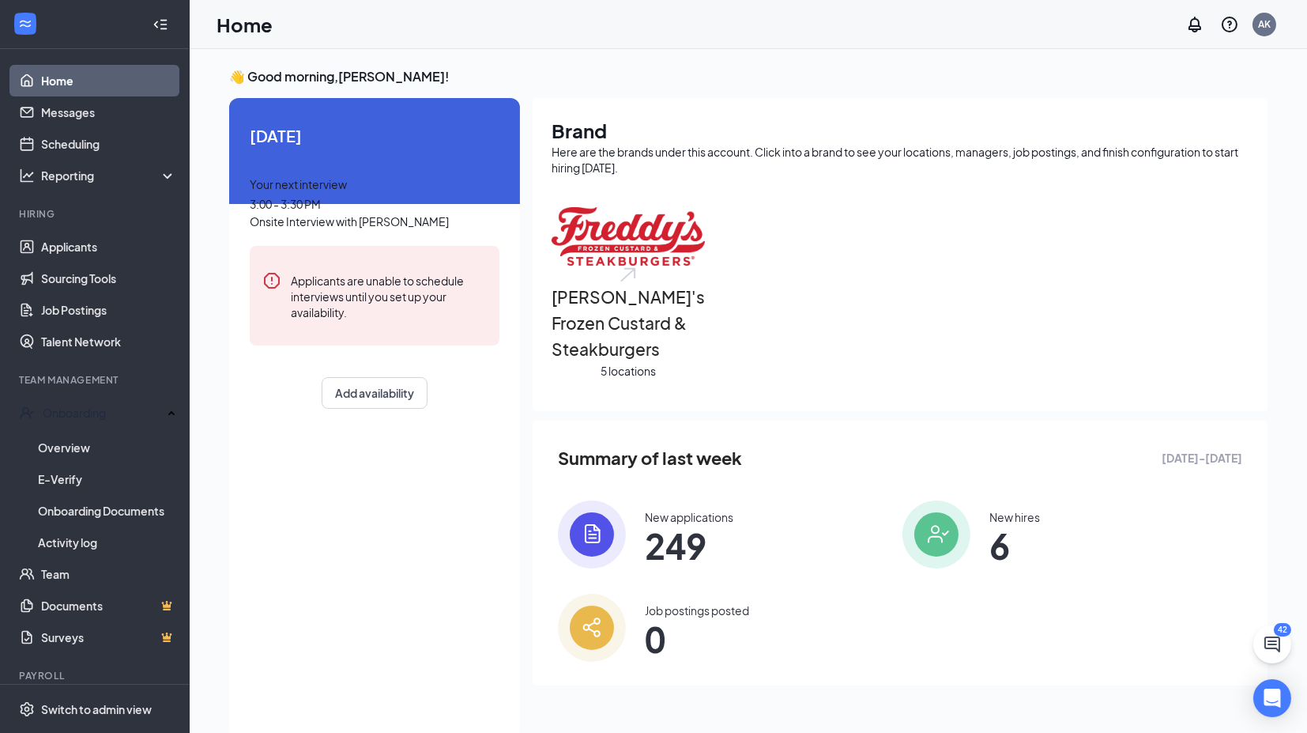
click at [321, 211] on span "3:00 - 3:30 PM" at bounding box center [285, 204] width 71 height 14
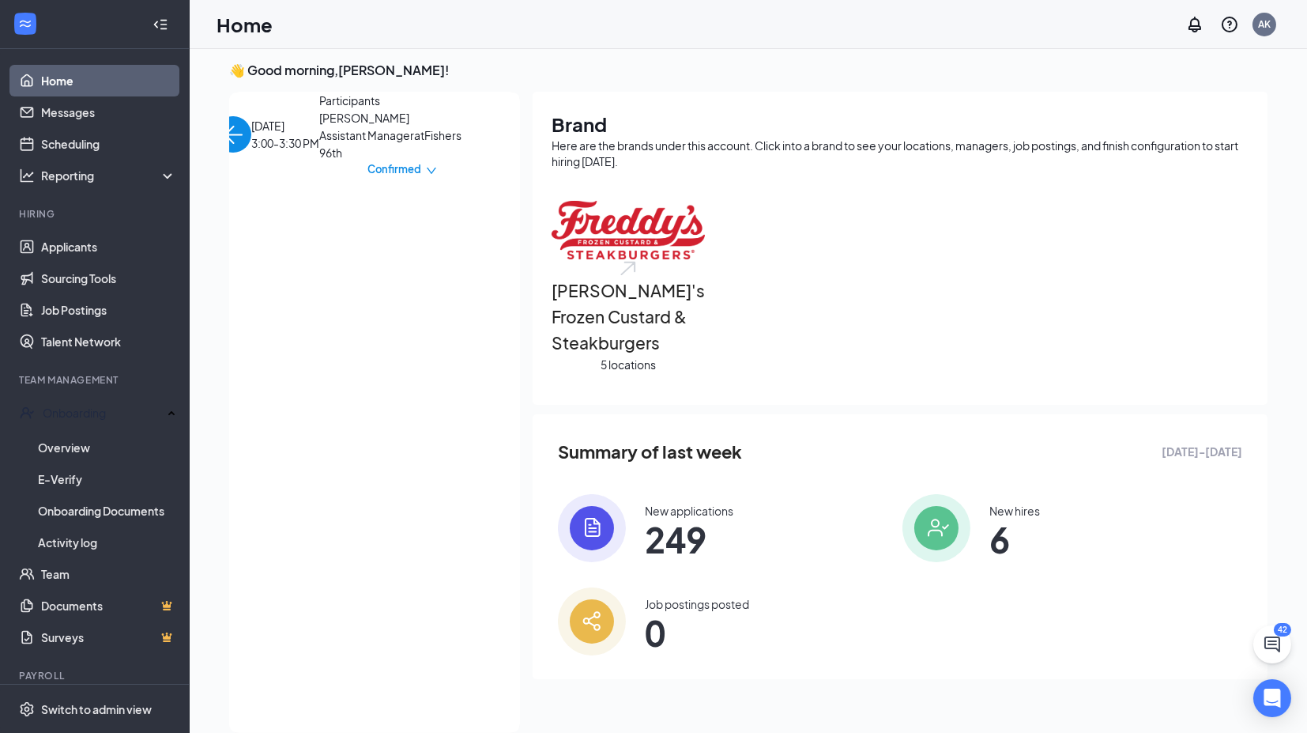
click at [436, 174] on icon "down" at bounding box center [431, 171] width 9 height 6
click at [411, 345] on span "Mark as no-show" at bounding box center [399, 353] width 108 height 17
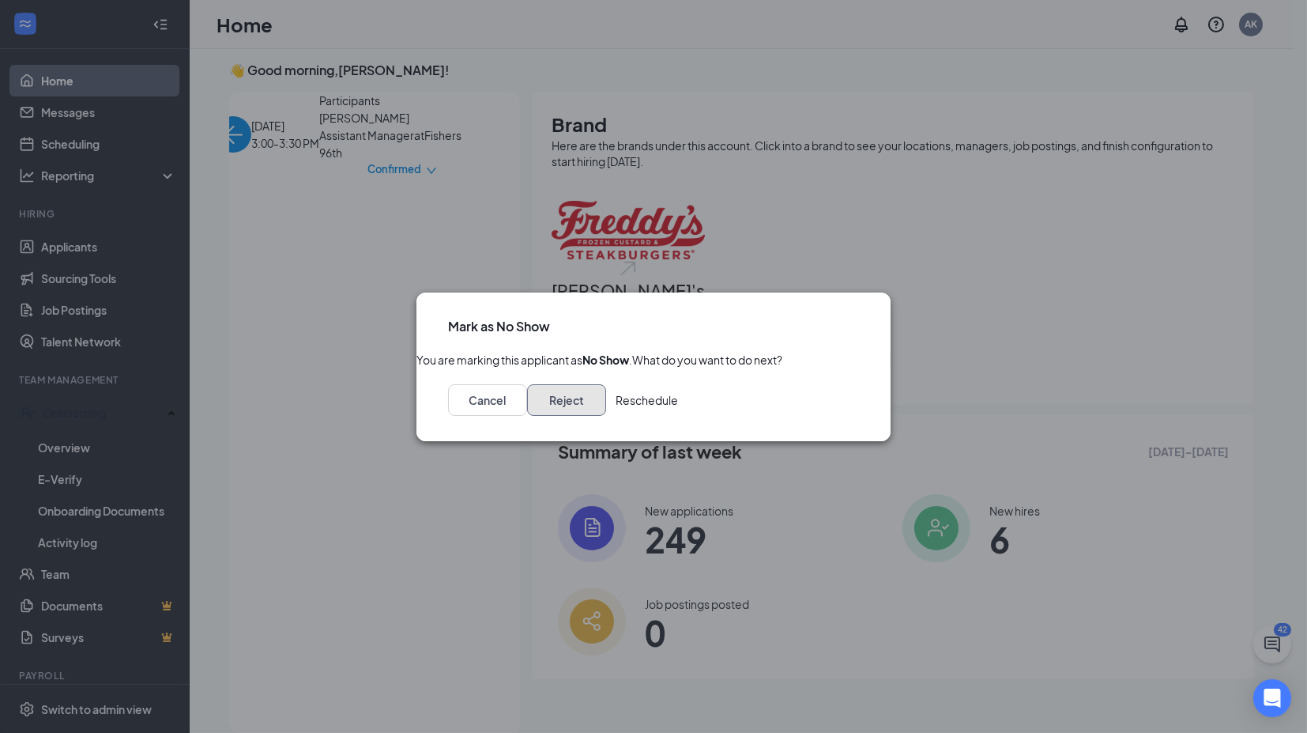
click at [606, 414] on button "Reject" at bounding box center [566, 400] width 79 height 32
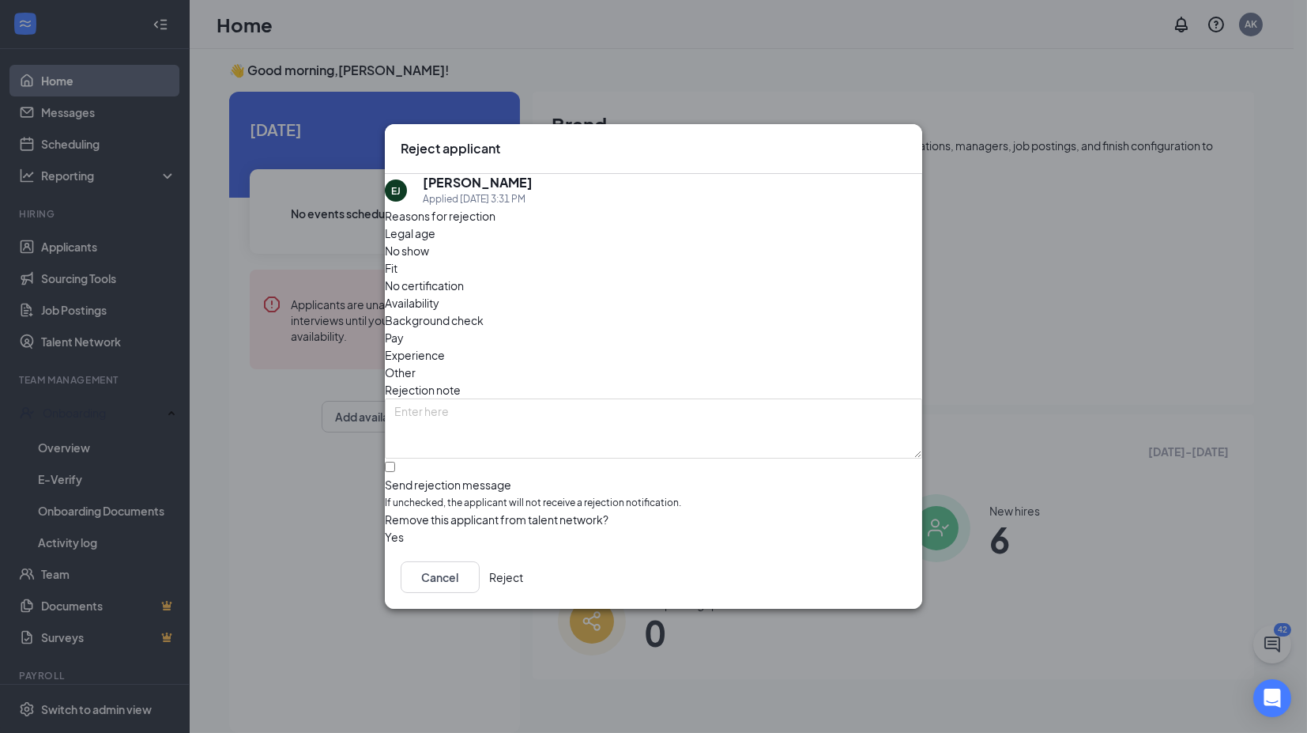
click at [416, 364] on span "Other" at bounding box center [400, 372] width 31 height 17
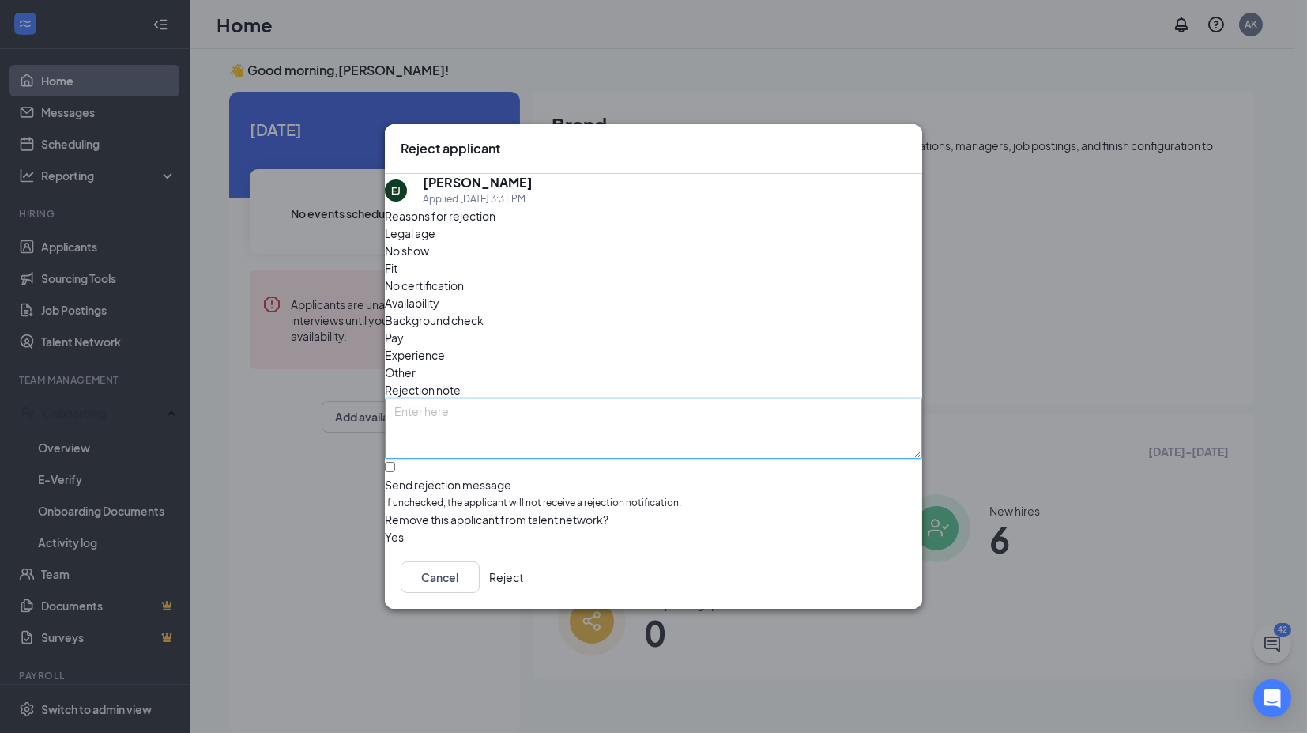
click at [587, 398] on textarea at bounding box center [653, 428] width 537 height 60
type textarea "no show to interview"
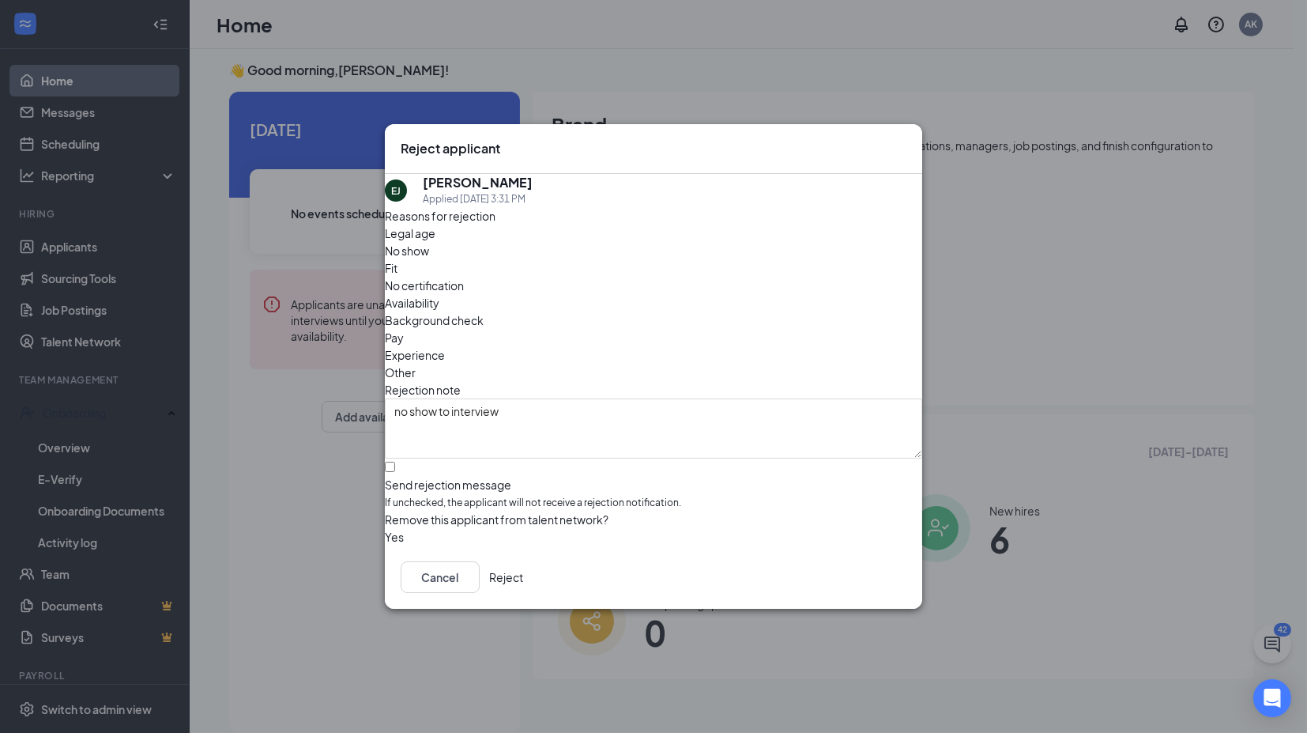
click at [523, 577] on button "Reject" at bounding box center [506, 577] width 34 height 32
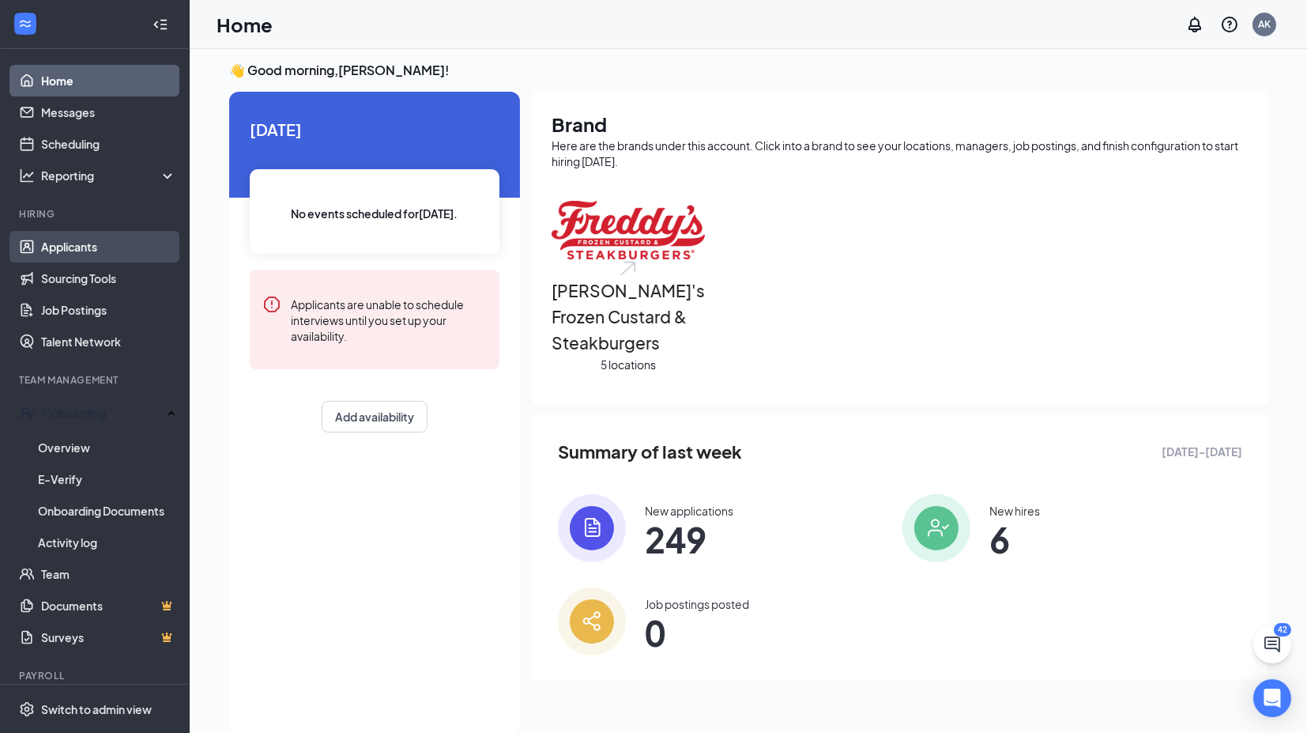
click at [113, 241] on link "Applicants" at bounding box center [108, 247] width 135 height 32
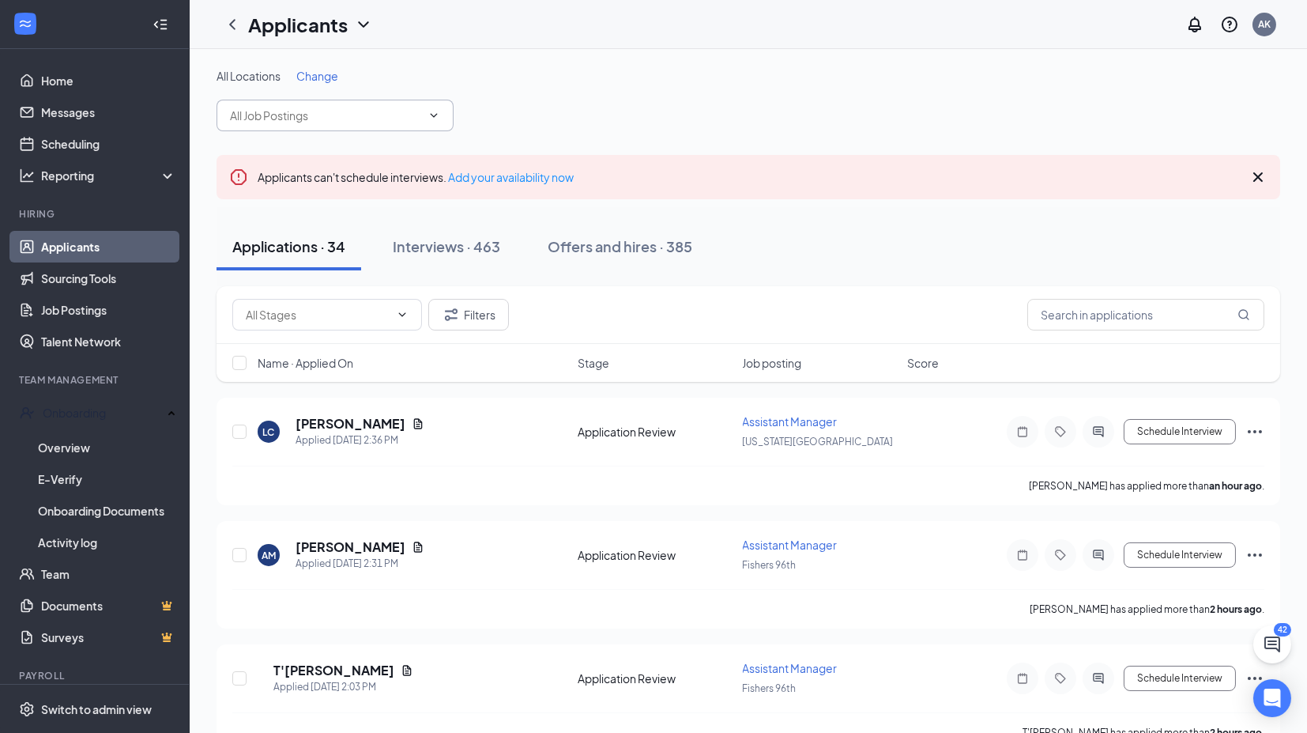
click at [380, 105] on span at bounding box center [335, 116] width 237 height 32
click at [317, 78] on span "Change" at bounding box center [317, 76] width 42 height 14
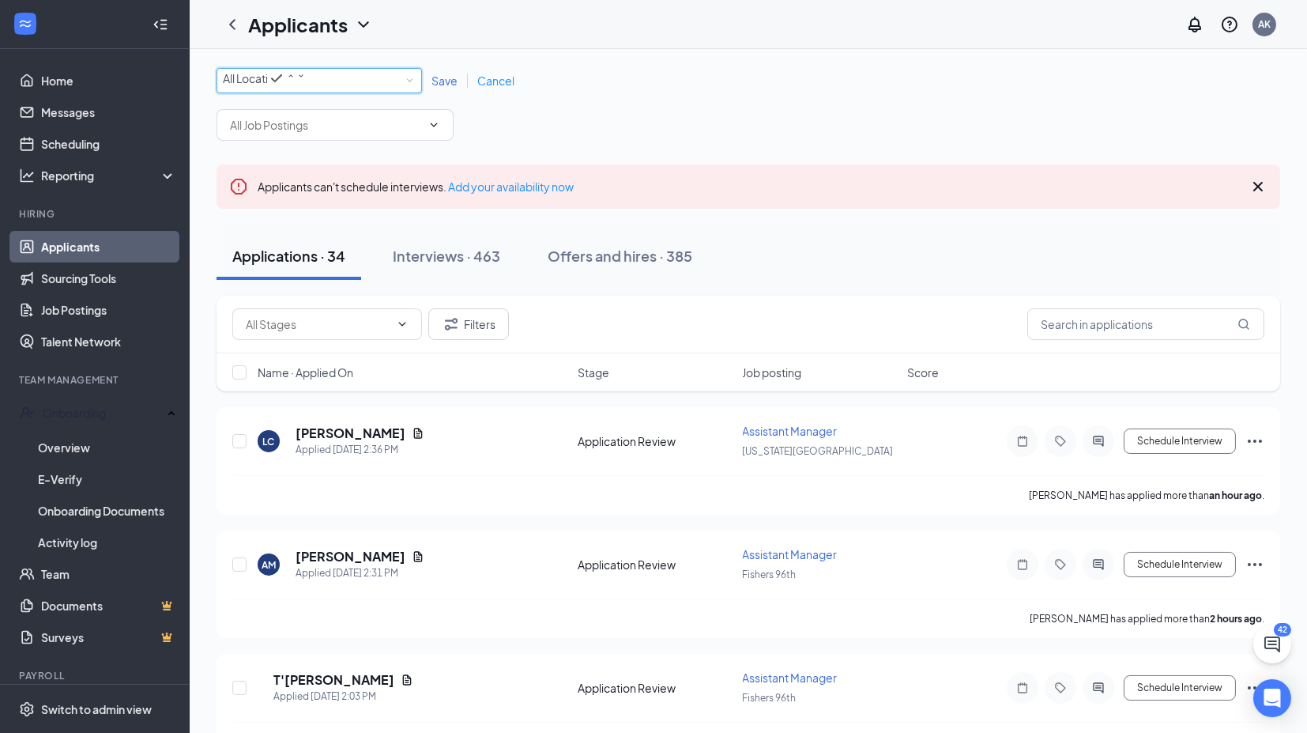
click at [306, 82] on div "All Locations" at bounding box center [264, 78] width 83 height 19
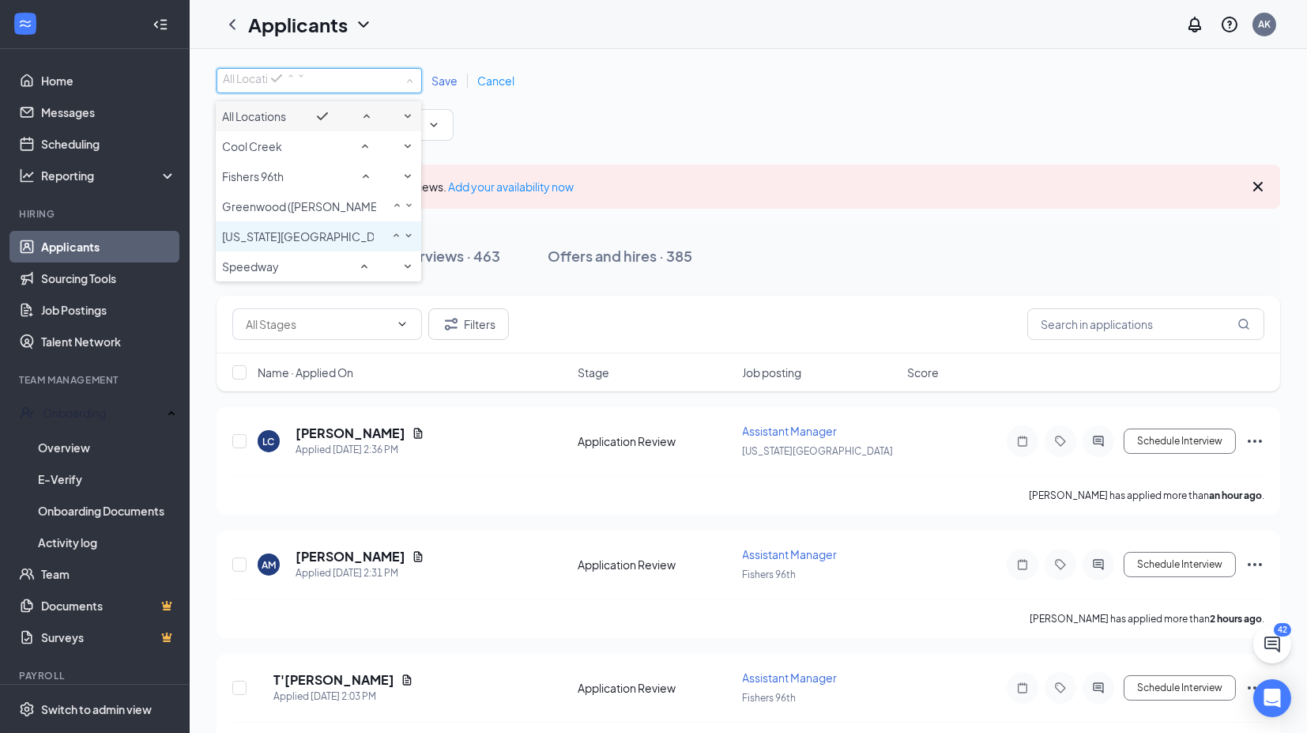
click at [270, 243] on span "[US_STATE][GEOGRAPHIC_DATA]" at bounding box center [309, 236] width 174 height 14
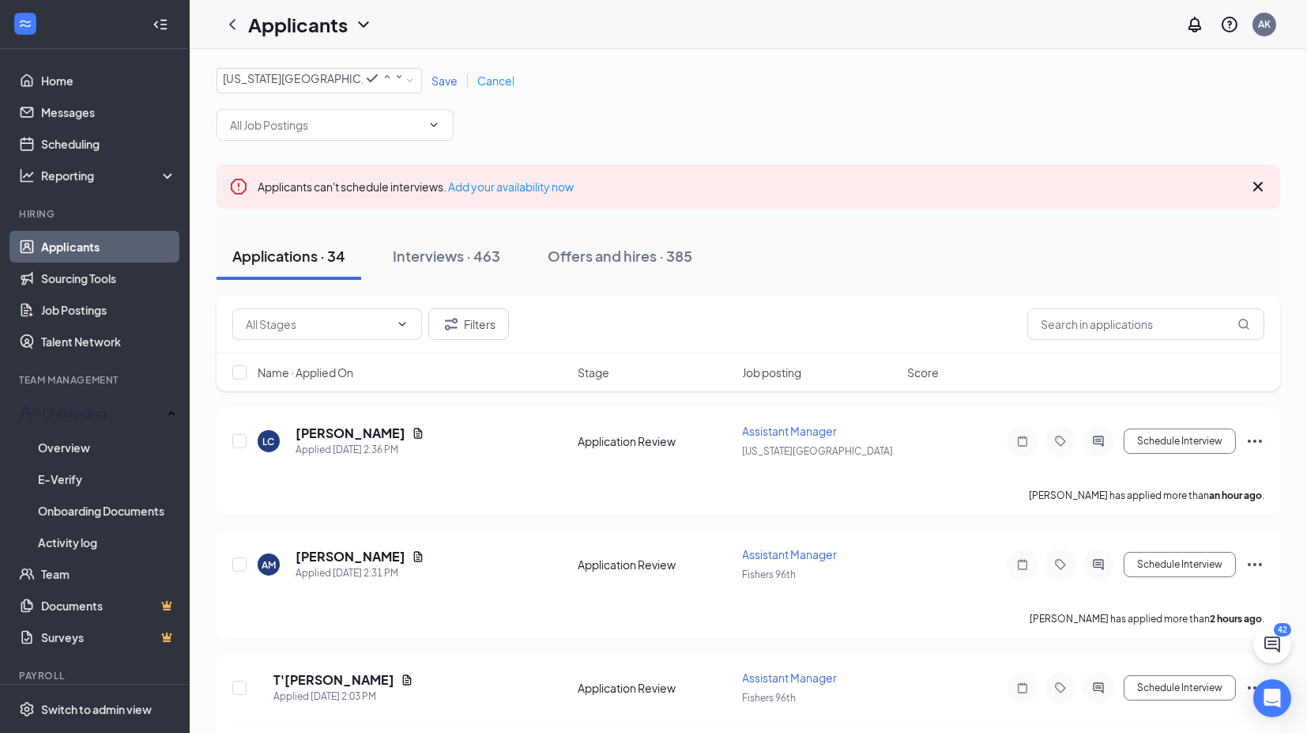
click at [443, 88] on span "Save" at bounding box center [444, 80] width 26 height 14
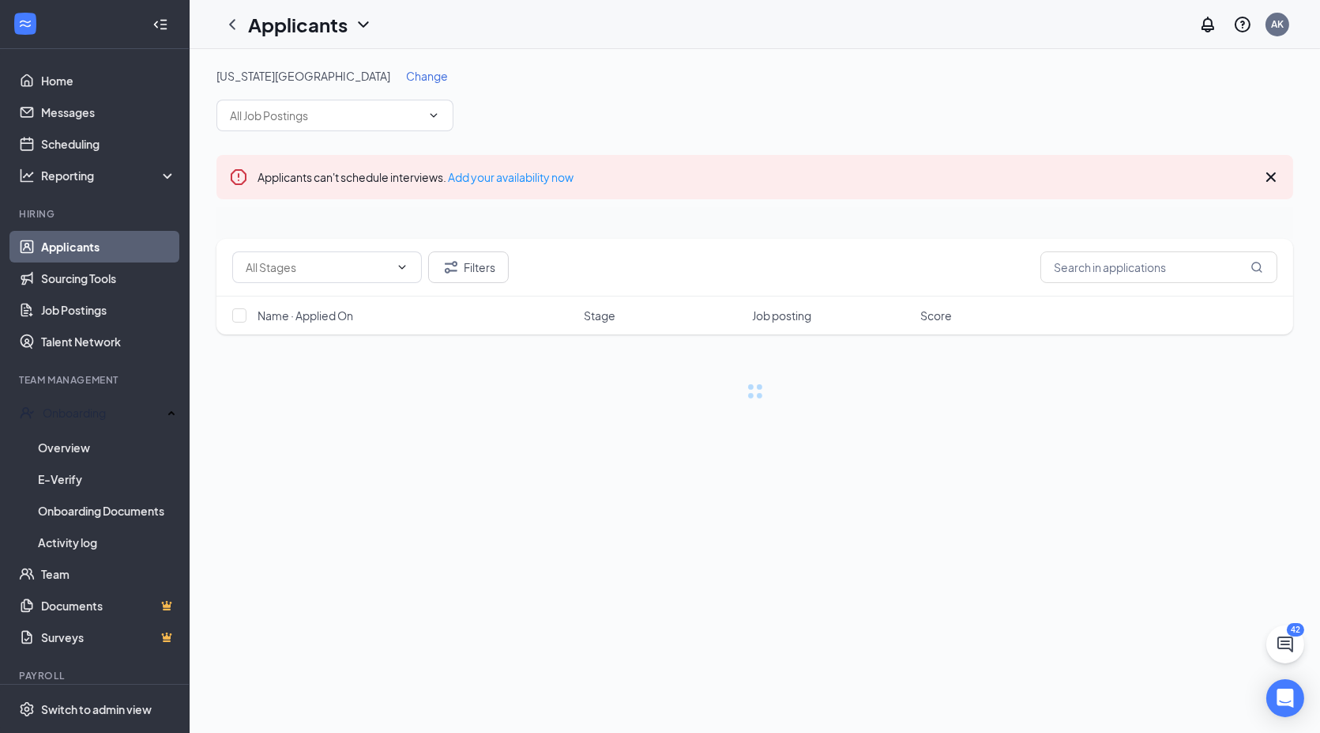
click at [725, 96] on div "[US_STATE] Road Change" at bounding box center [755, 99] width 1077 height 63
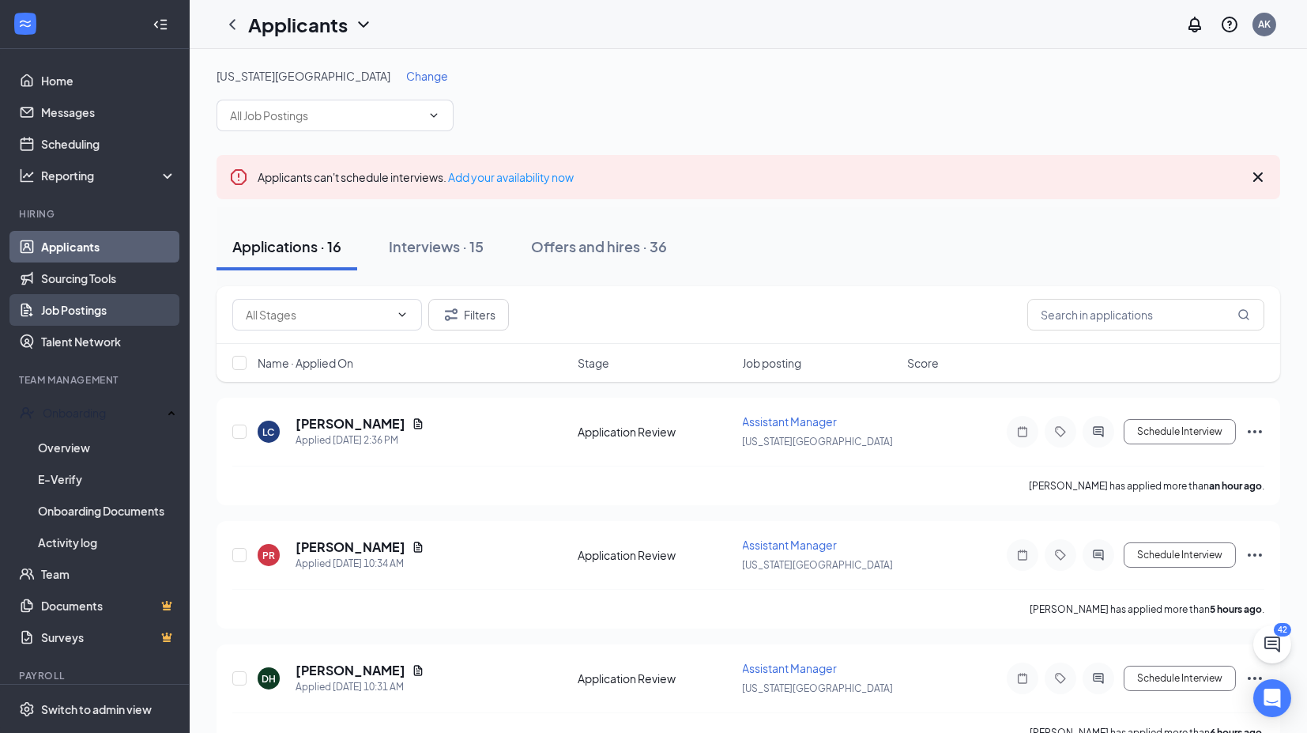
click at [107, 304] on link "Job Postings" at bounding box center [108, 310] width 135 height 32
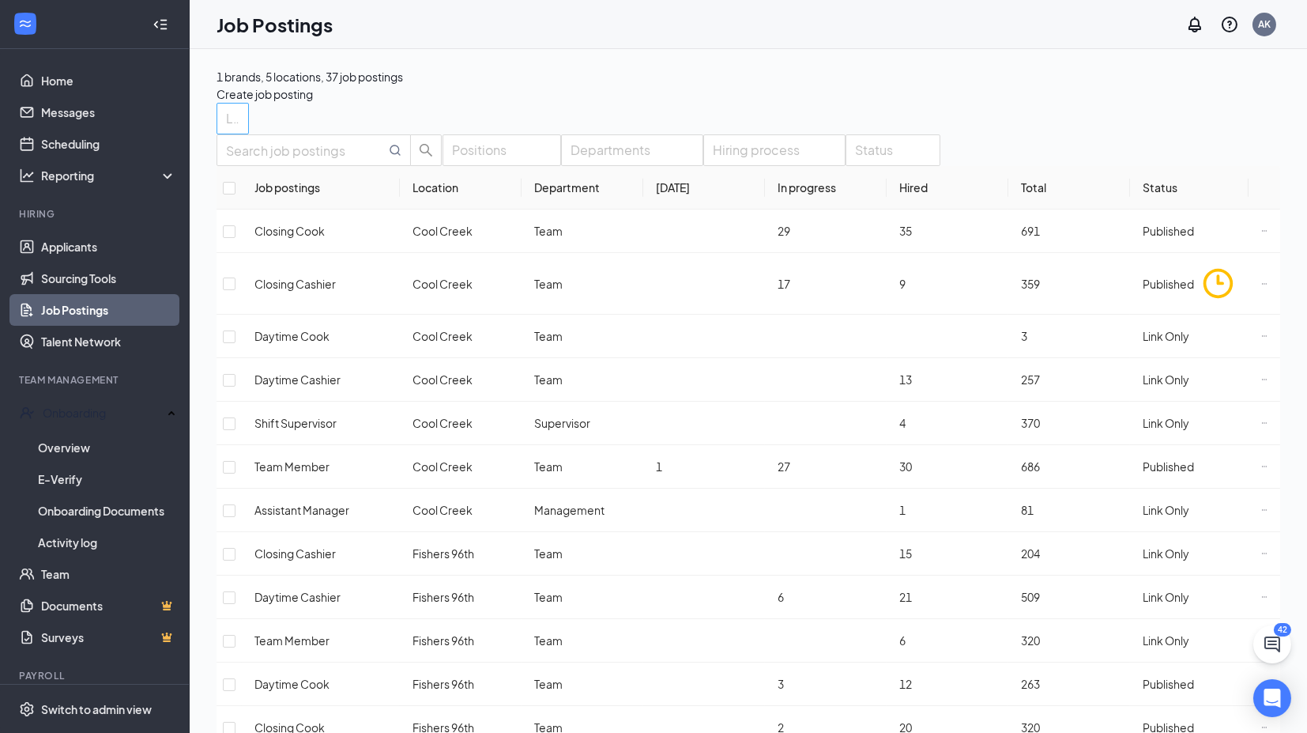
click at [229, 119] on div at bounding box center [224, 118] width 9 height 25
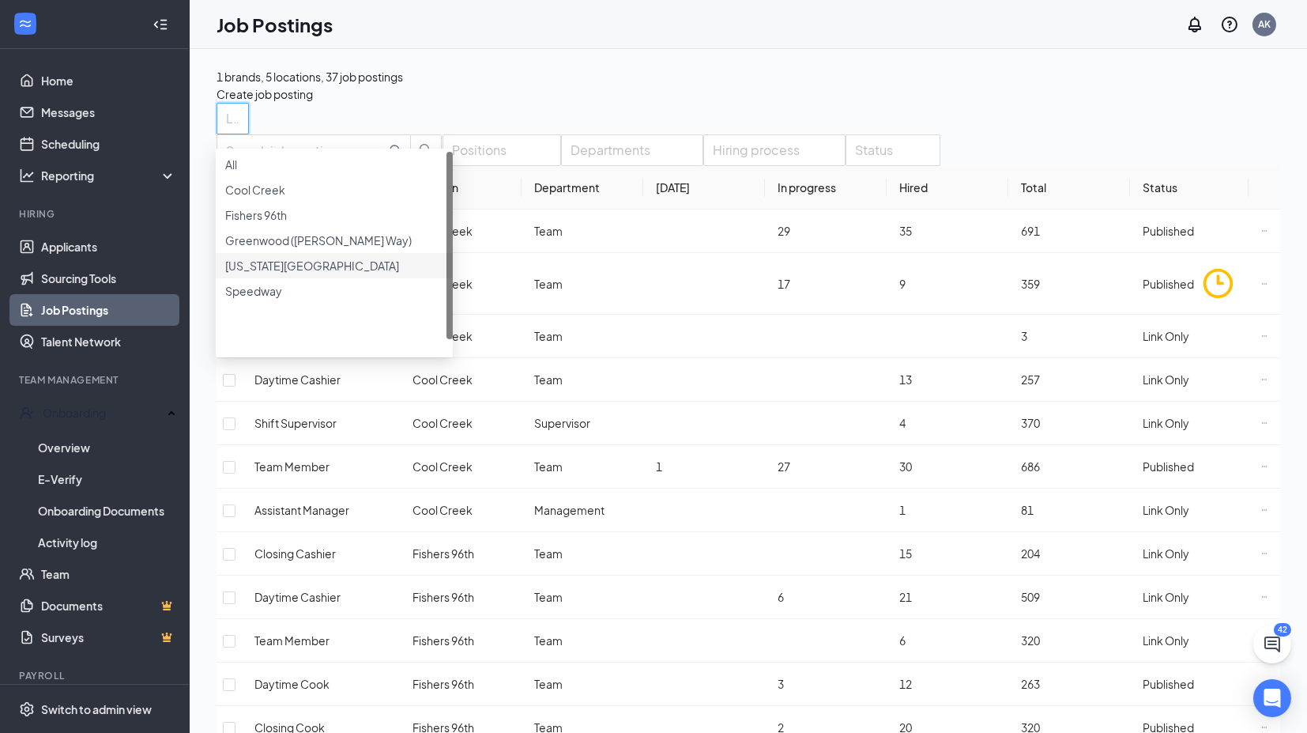
click at [244, 274] on div "[US_STATE][GEOGRAPHIC_DATA]" at bounding box center [334, 265] width 218 height 17
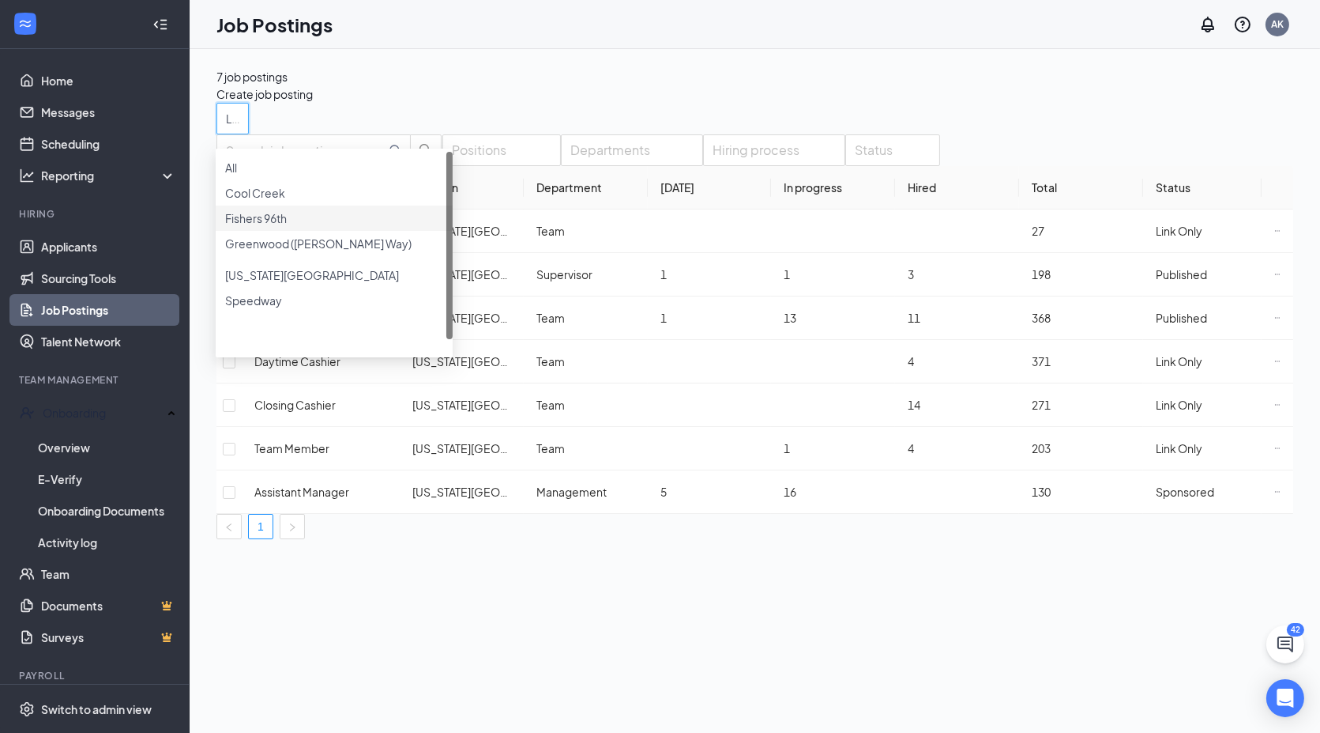
click at [718, 129] on div "Locations (1)" at bounding box center [755, 119] width 1077 height 32
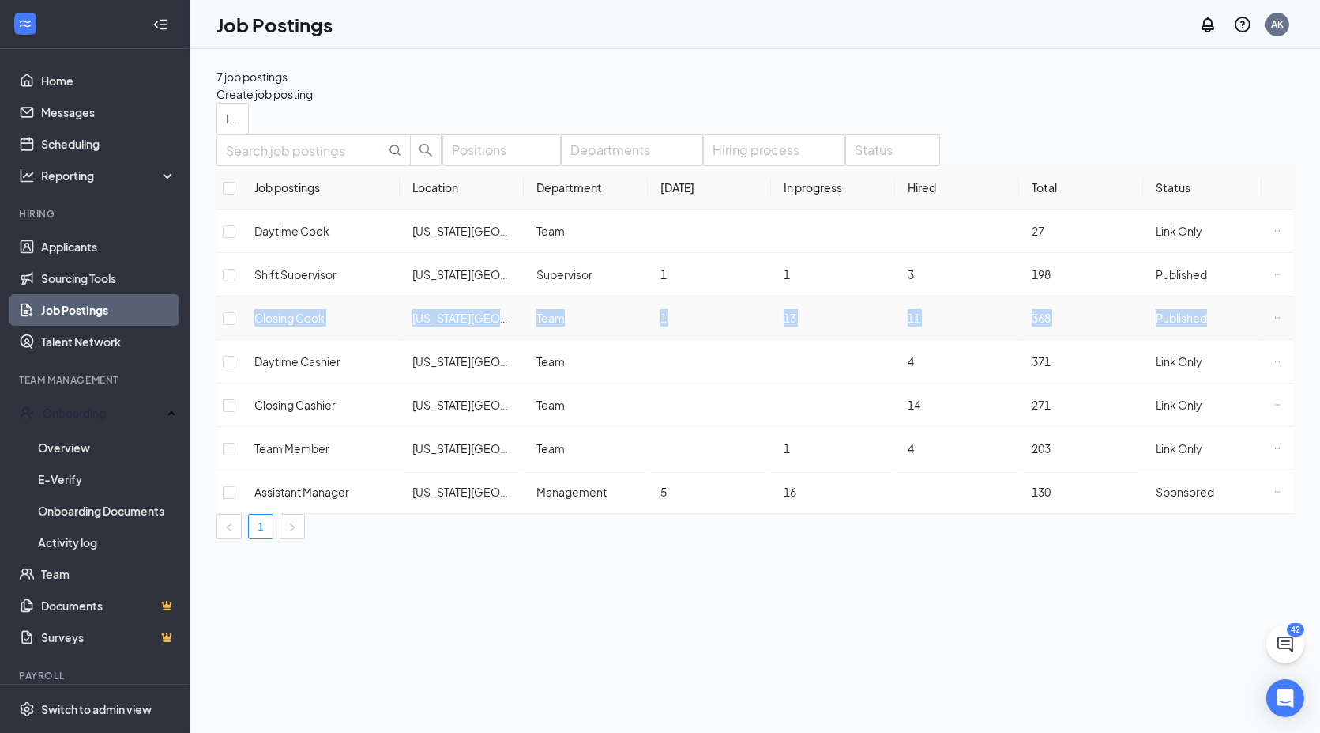
drag, startPoint x: 266, startPoint y: 353, endPoint x: 1189, endPoint y: 330, distance: 924.1
click at [1211, 340] on tr "Closing Cook [US_STATE] Road Team 1 13 11 368 Published" at bounding box center [755, 317] width 1077 height 43
click at [712, 68] on div "7 job postings Create job posting" at bounding box center [755, 85] width 1077 height 35
click at [1185, 325] on span "Published" at bounding box center [1181, 318] width 51 height 14
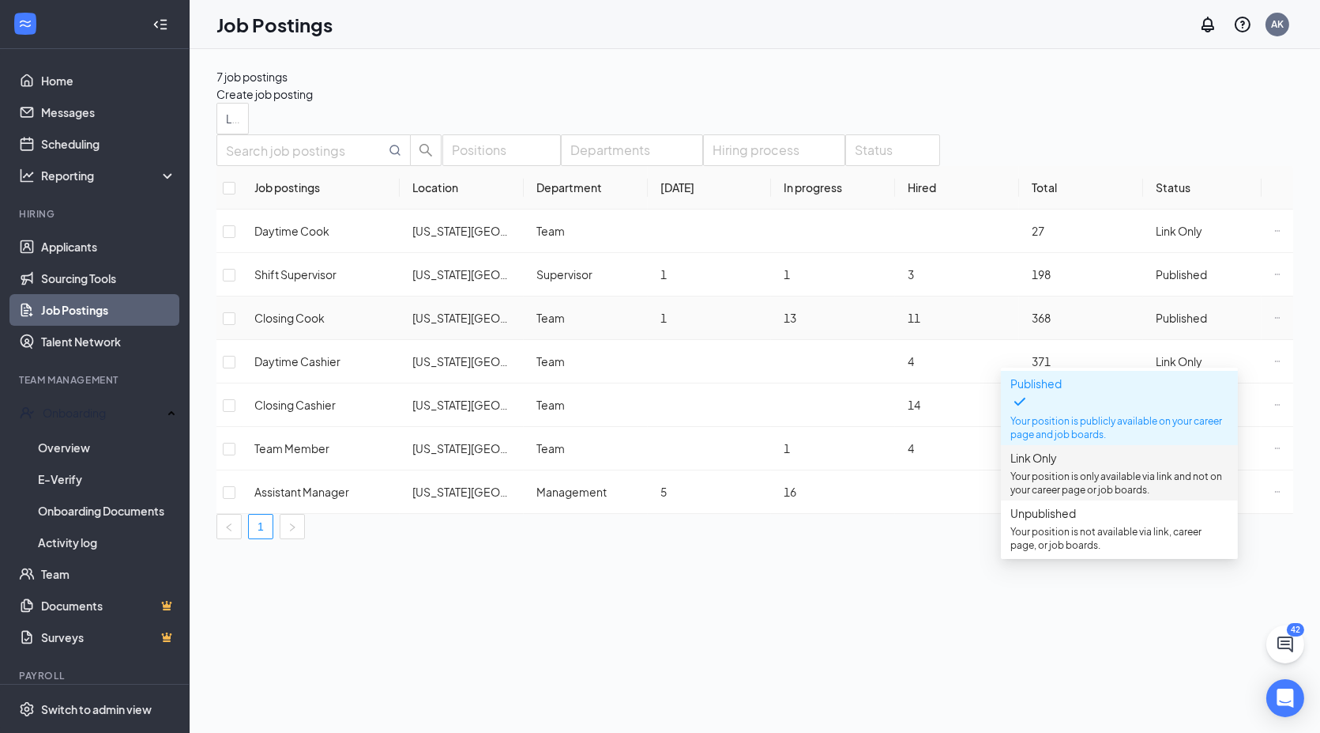
click at [1057, 462] on span "Link Only" at bounding box center [1034, 457] width 47 height 14
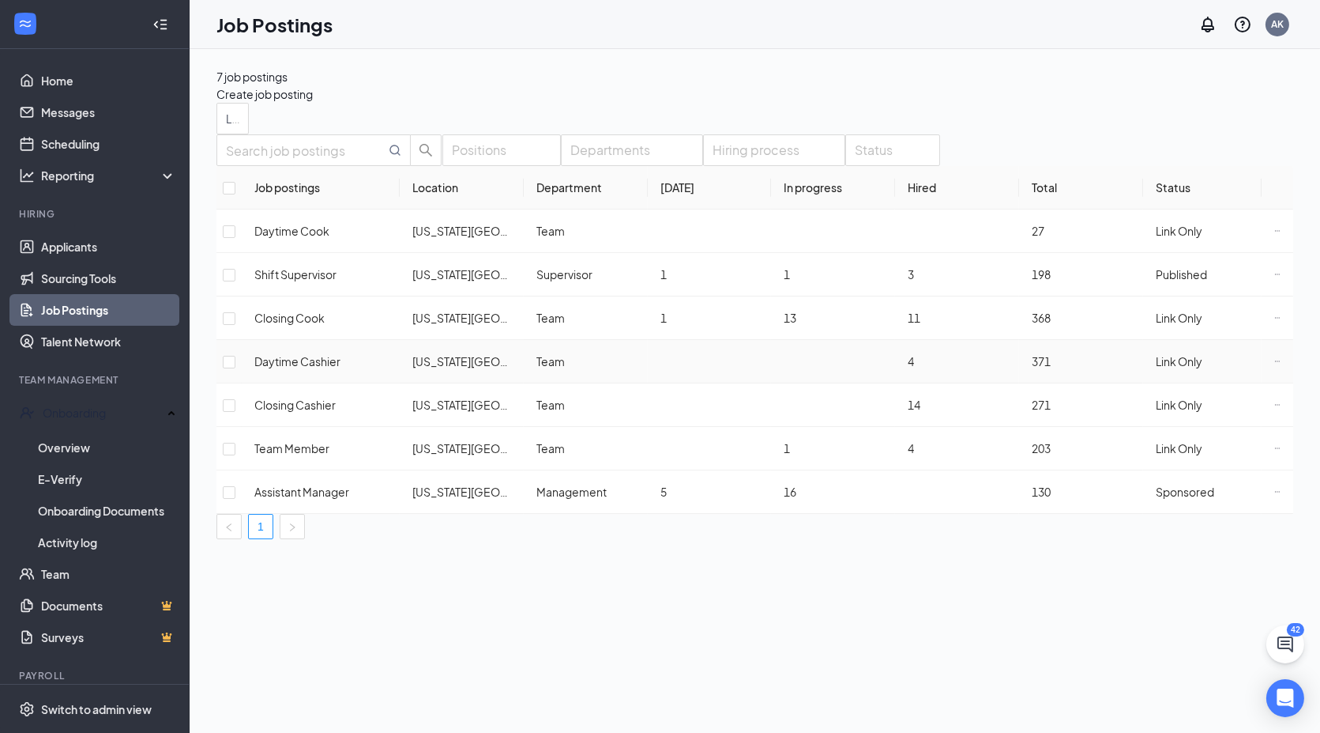
click at [1177, 368] on span "Link Only" at bounding box center [1179, 361] width 47 height 14
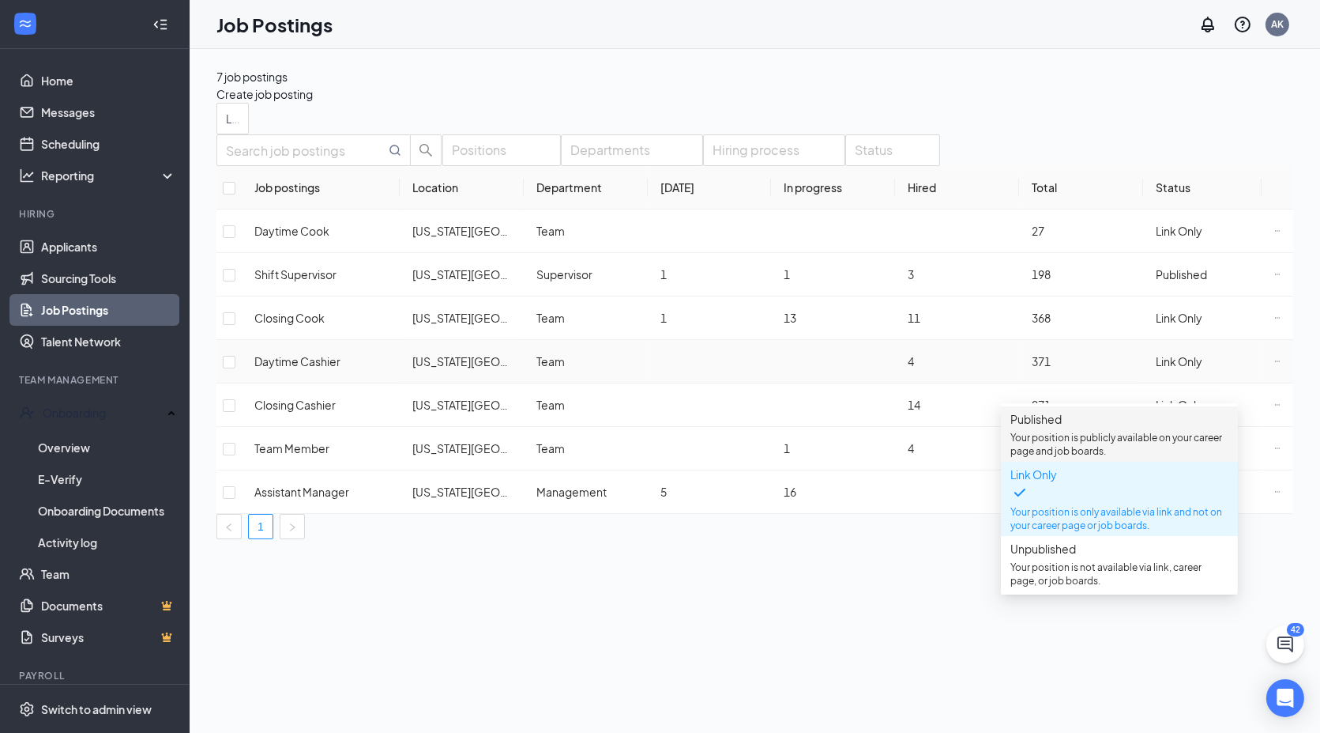
click at [1091, 435] on p "Your position is publicly available on your career page and job boards." at bounding box center [1120, 444] width 218 height 27
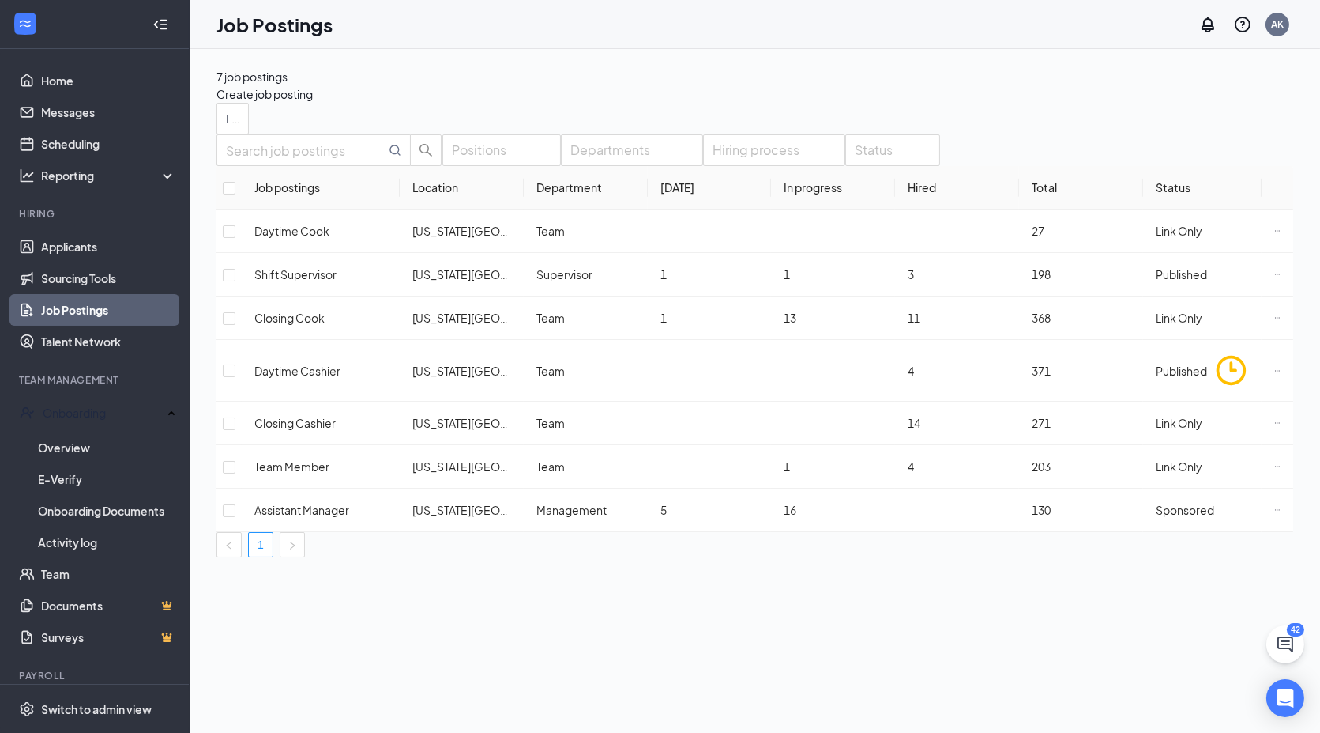
click at [744, 553] on div "Positions Departments Hiring process Status Job postings Location Department [D…" at bounding box center [755, 345] width 1077 height 423
click at [325, 552] on div "1" at bounding box center [755, 544] width 1077 height 25
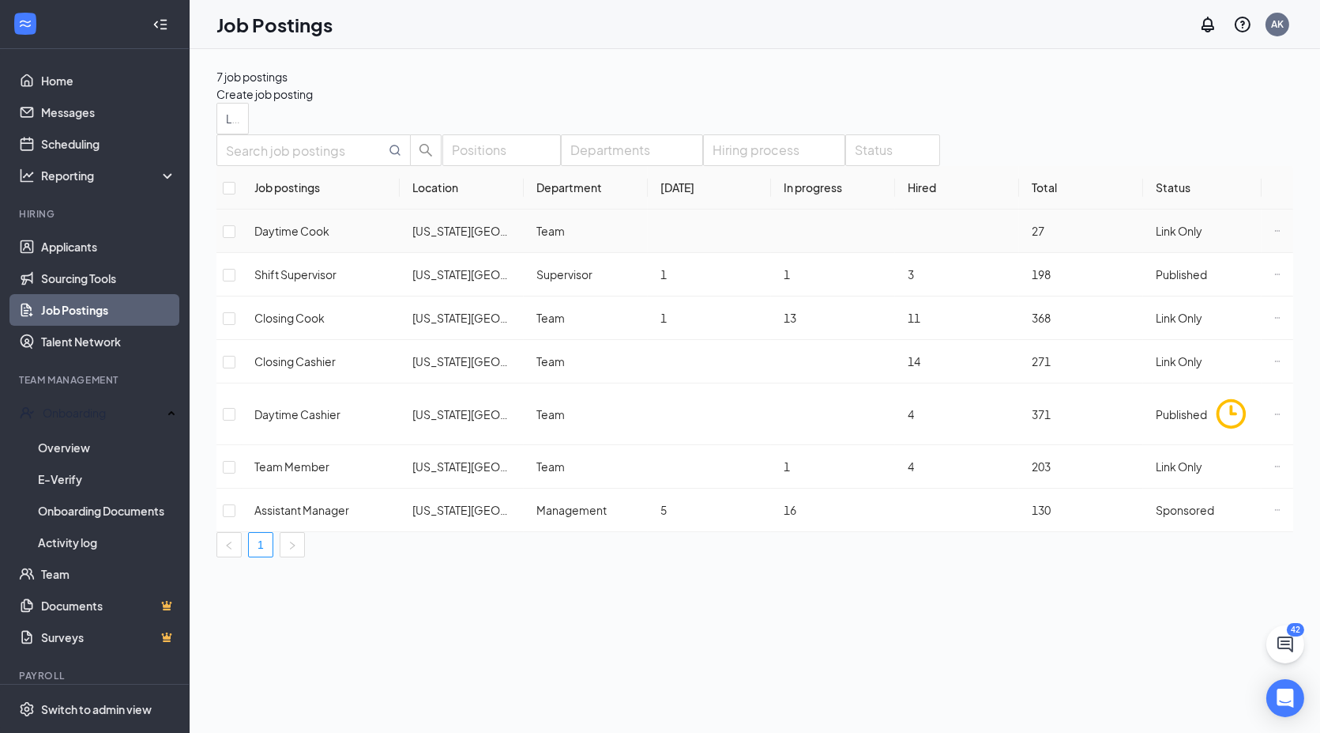
click at [1158, 238] on span "Link Only" at bounding box center [1179, 231] width 47 height 14
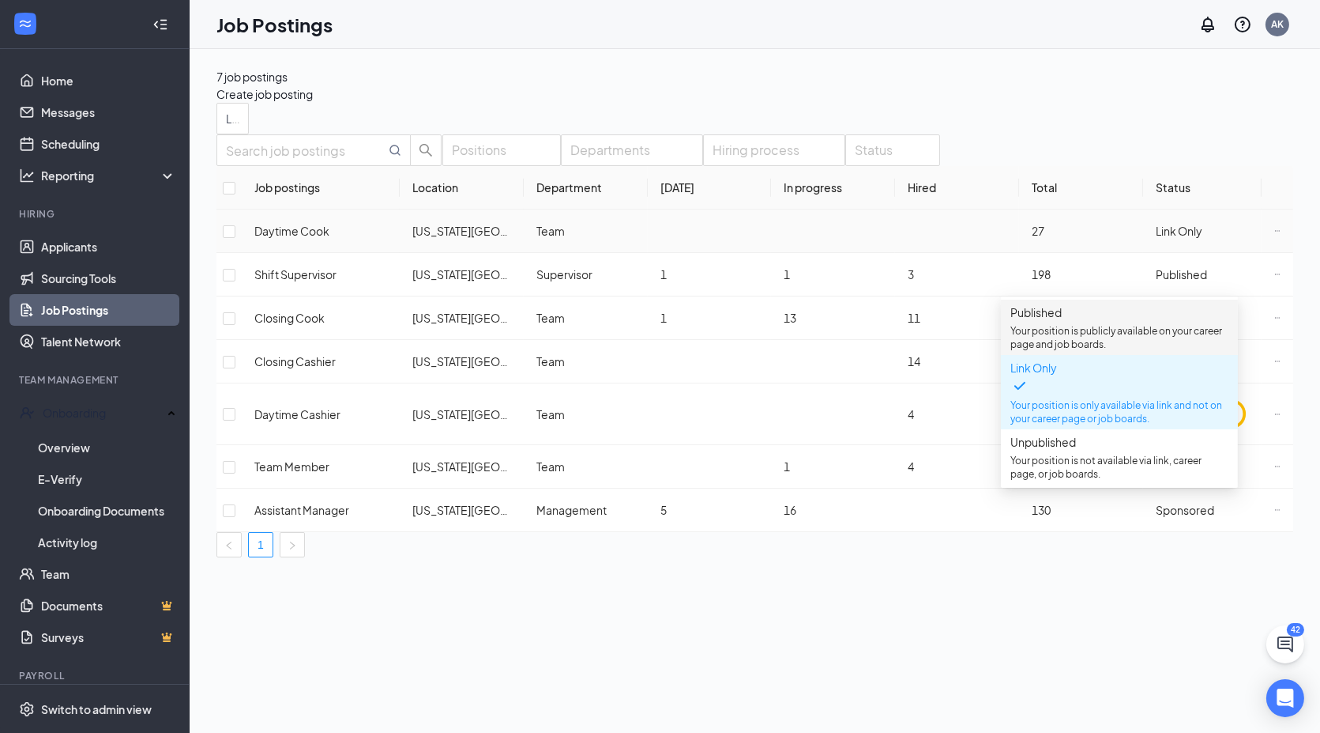
click at [1080, 332] on p "Your position is publicly available on your career page and job boards." at bounding box center [1120, 337] width 218 height 27
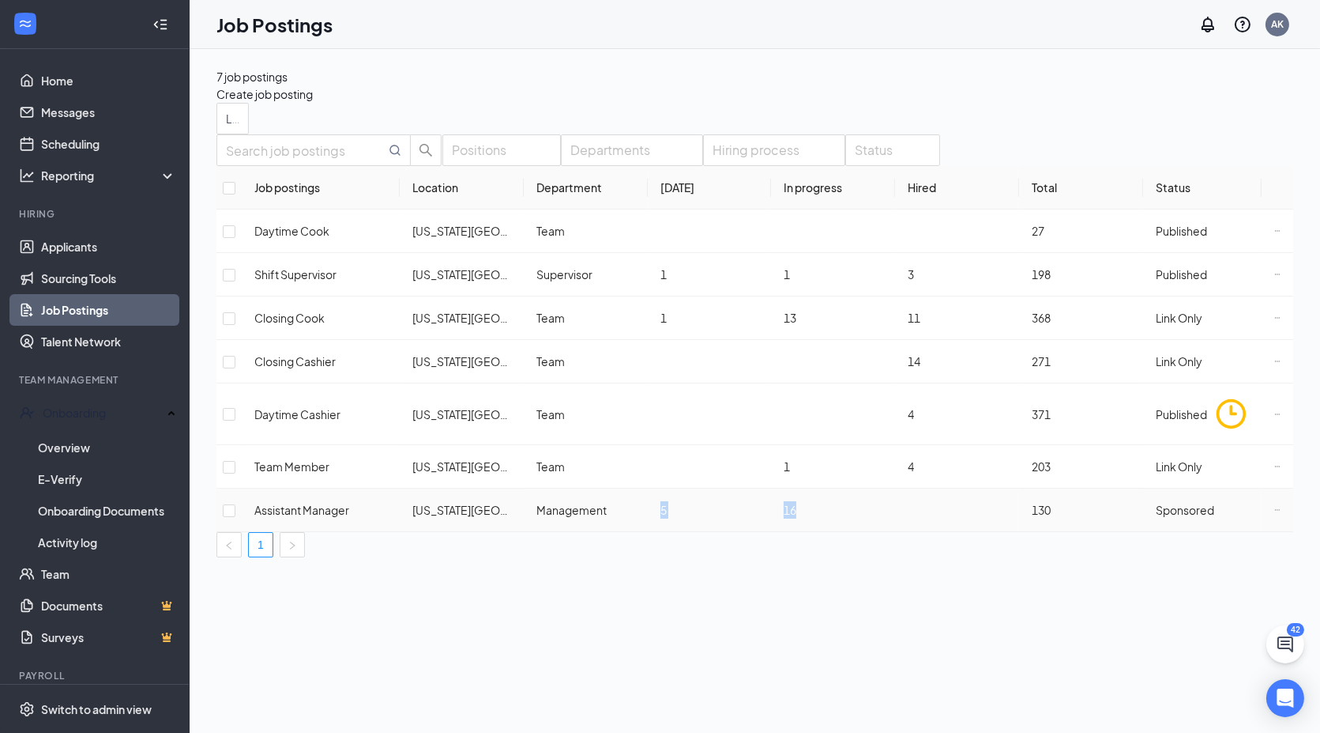
drag, startPoint x: 797, startPoint y: 499, endPoint x: 657, endPoint y: 502, distance: 139.1
click at [657, 502] on tr "Assistant Manager [US_STATE] Road Management 5 16 130 Sponsored" at bounding box center [755, 509] width 1077 height 43
click at [797, 538] on div "1" at bounding box center [755, 544] width 1077 height 25
drag, startPoint x: 799, startPoint y: 499, endPoint x: 657, endPoint y: 502, distance: 141.5
click at [661, 502] on tr "Assistant Manager [US_STATE] Road Management 5 16 130 Sponsored" at bounding box center [755, 509] width 1077 height 43
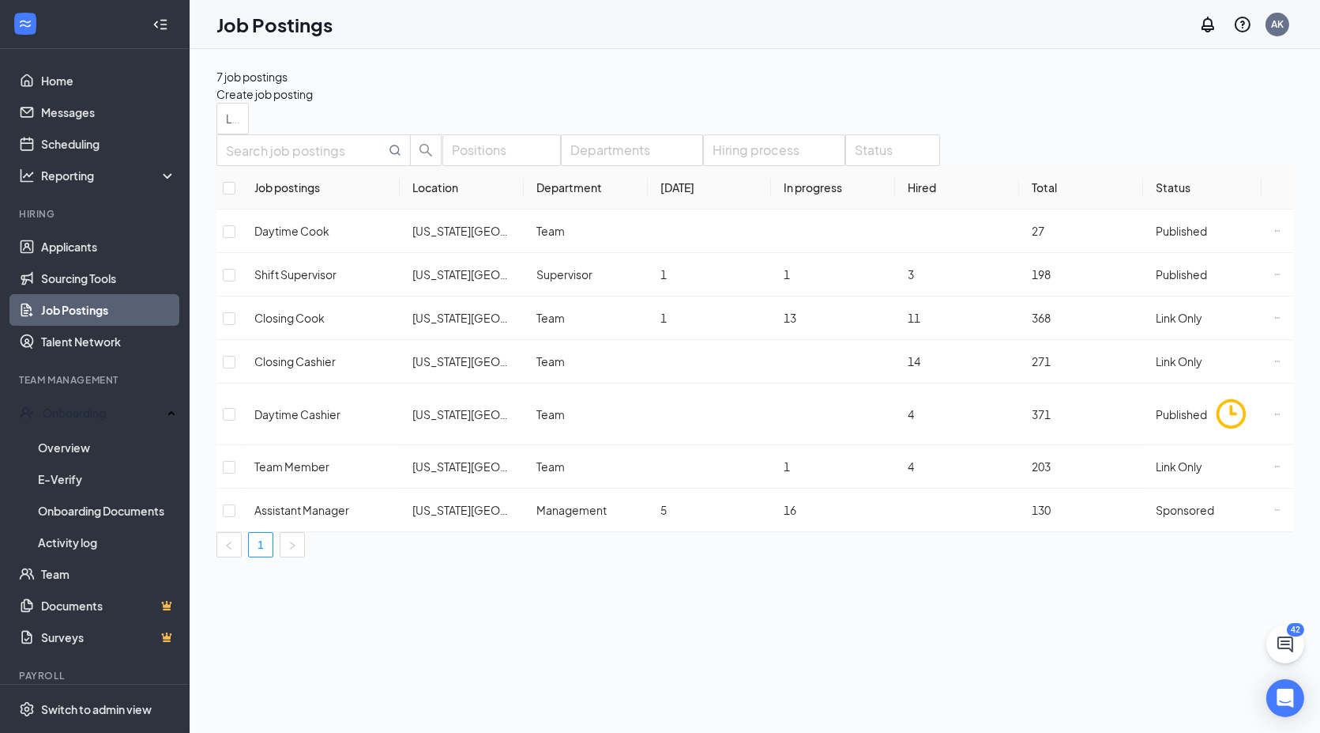
click at [760, 556] on div "Positions Departments Hiring process Status Job postings Location Department [D…" at bounding box center [755, 345] width 1077 height 423
drag, startPoint x: 266, startPoint y: 499, endPoint x: 891, endPoint y: 491, distance: 625.9
click at [891, 491] on tr "Assistant Manager [US_STATE] Road Management 5 16 130 Sponsored" at bounding box center [755, 509] width 1077 height 43
drag, startPoint x: 942, startPoint y: 612, endPoint x: 960, endPoint y: 605, distance: 19.5
click at [955, 612] on div "7 job postings Create job posting Locations (1) Positions Departments Hiring pr…" at bounding box center [755, 391] width 1131 height 684
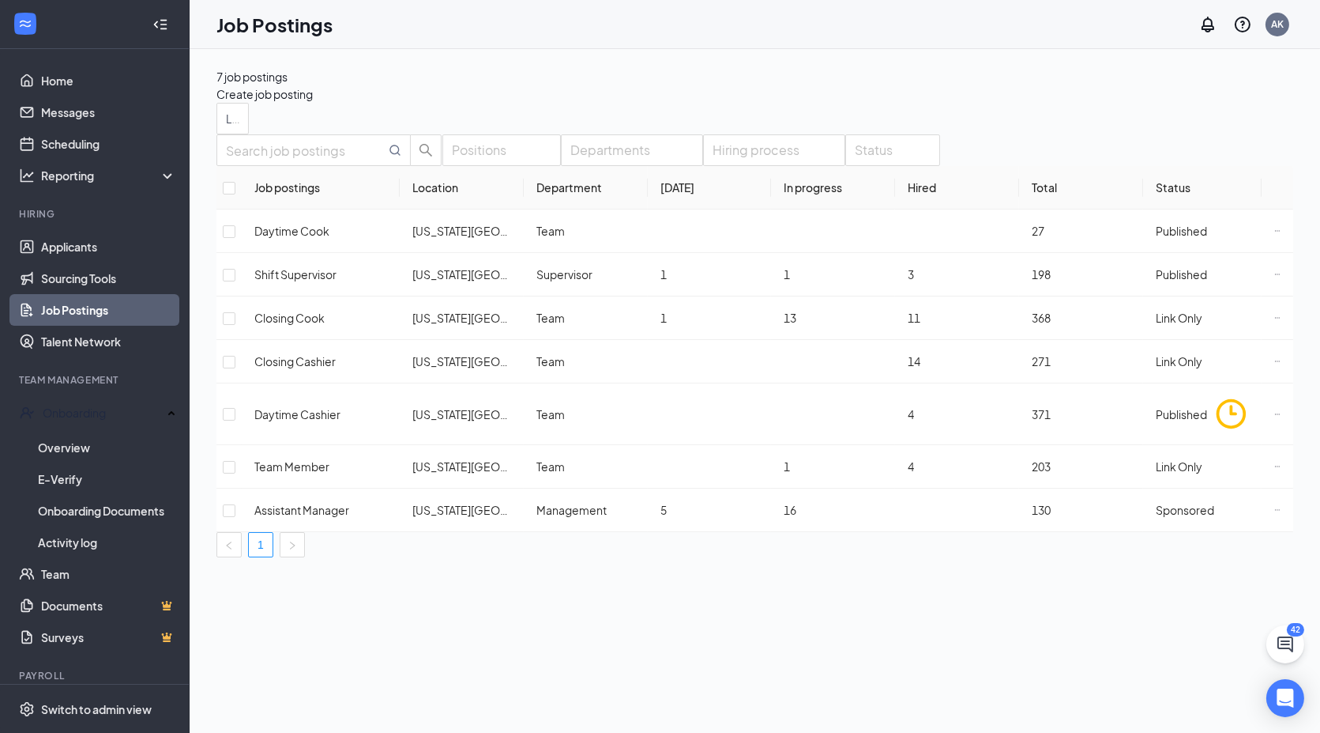
click at [984, 610] on div "7 job postings Create job posting Locations (1) Positions Departments Hiring pr…" at bounding box center [755, 391] width 1131 height 684
